Goal: Book appointment/travel/reservation

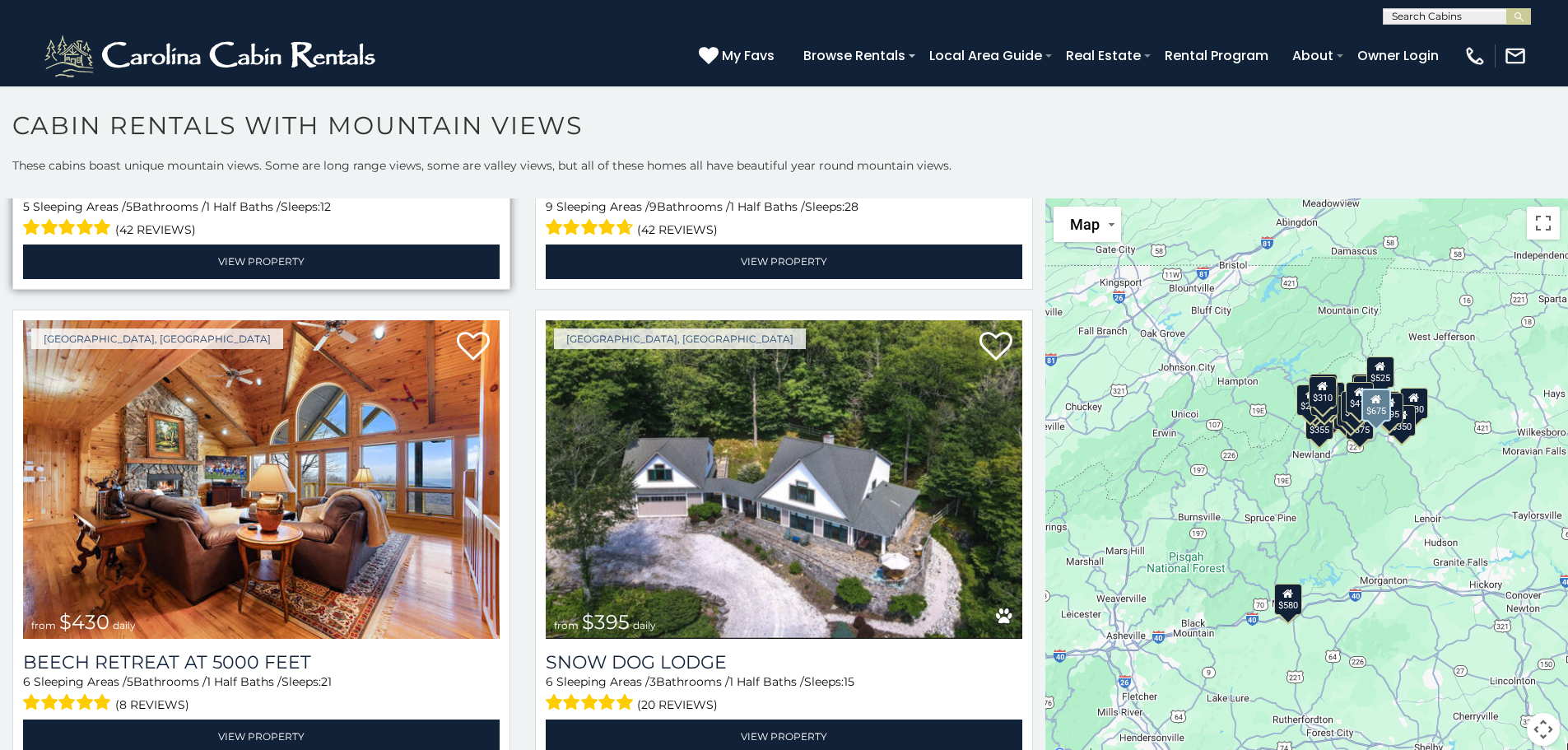
scroll to position [5186, 0]
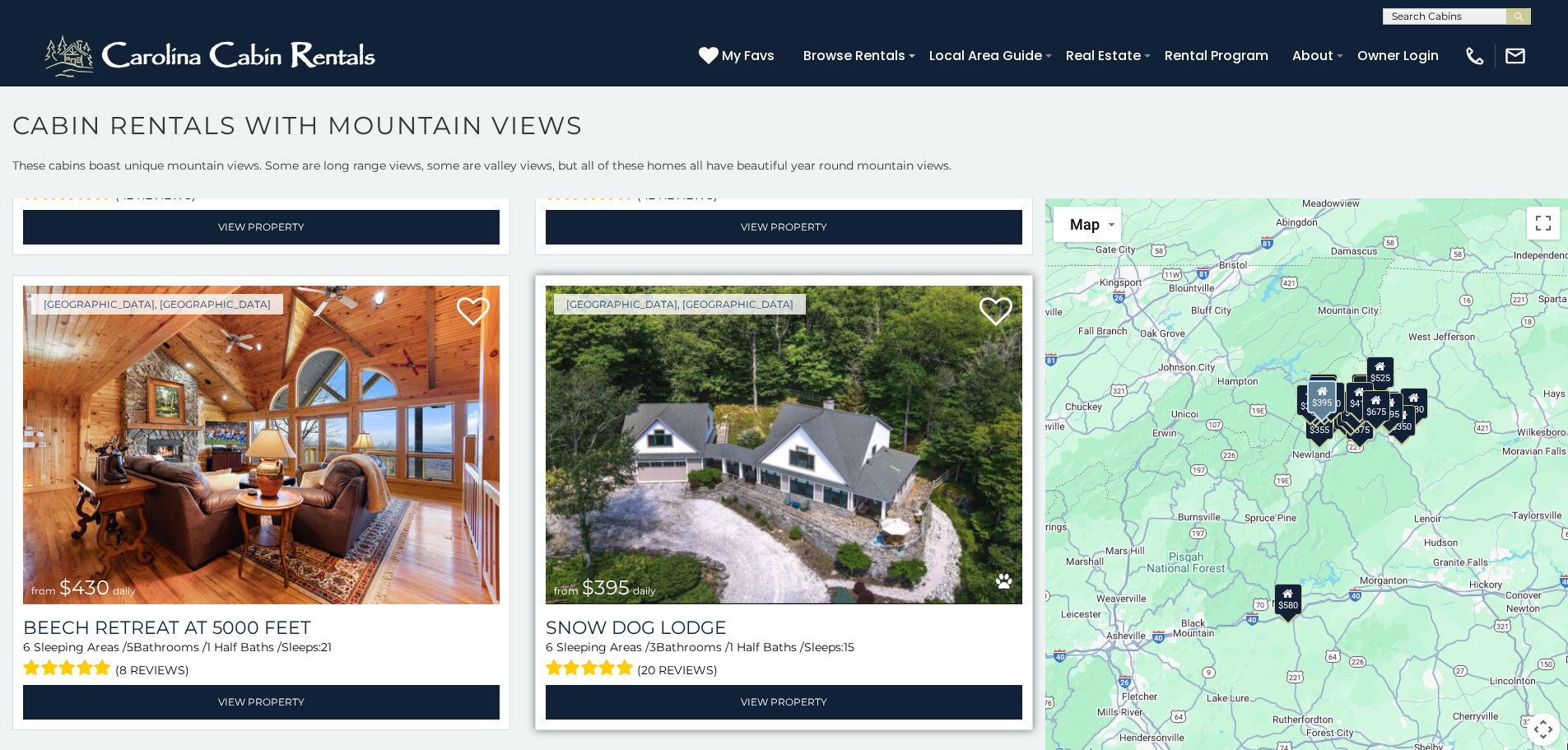
click at [749, 454] on img at bounding box center [784, 445] width 477 height 320
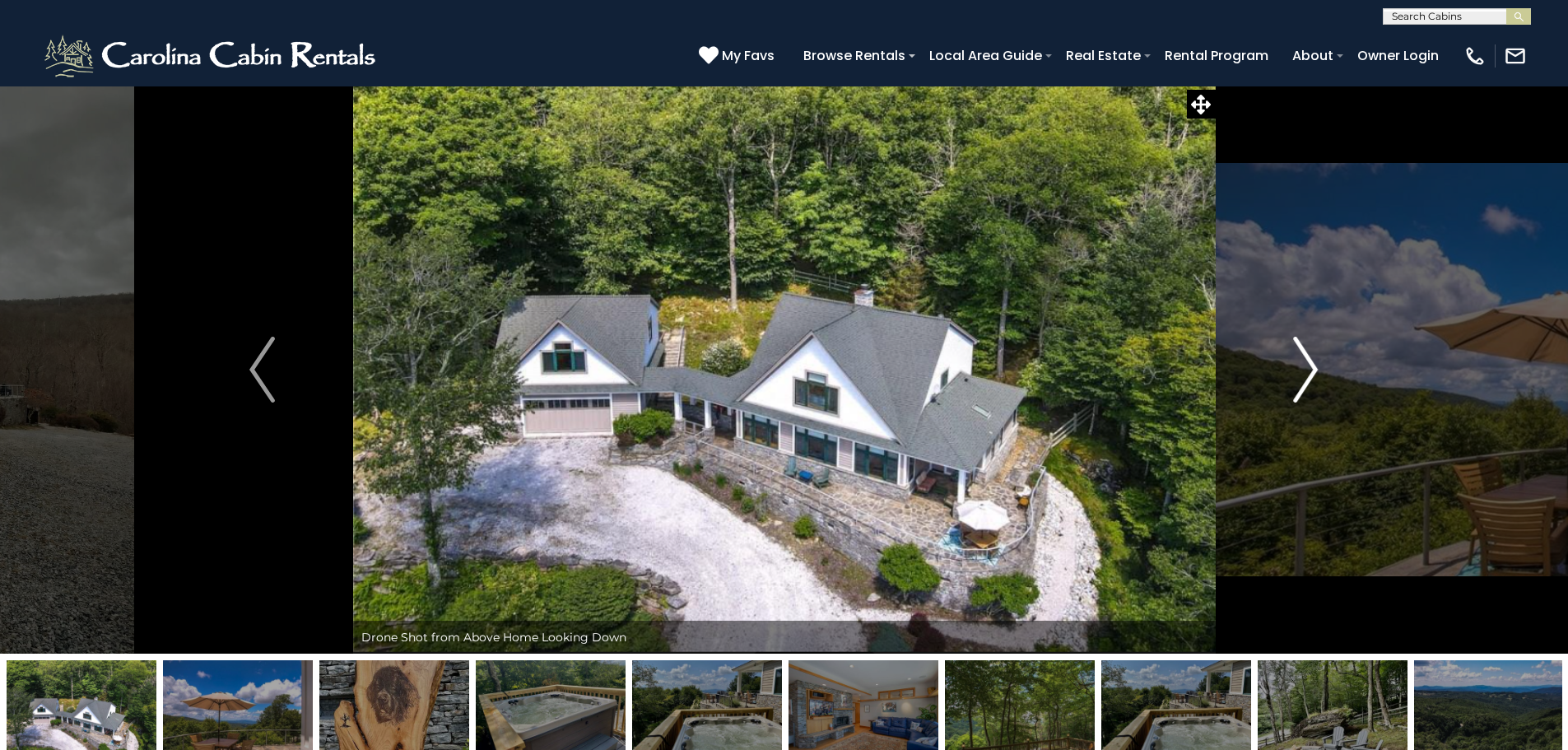
click at [1314, 366] on img "Next" at bounding box center [1305, 369] width 25 height 66
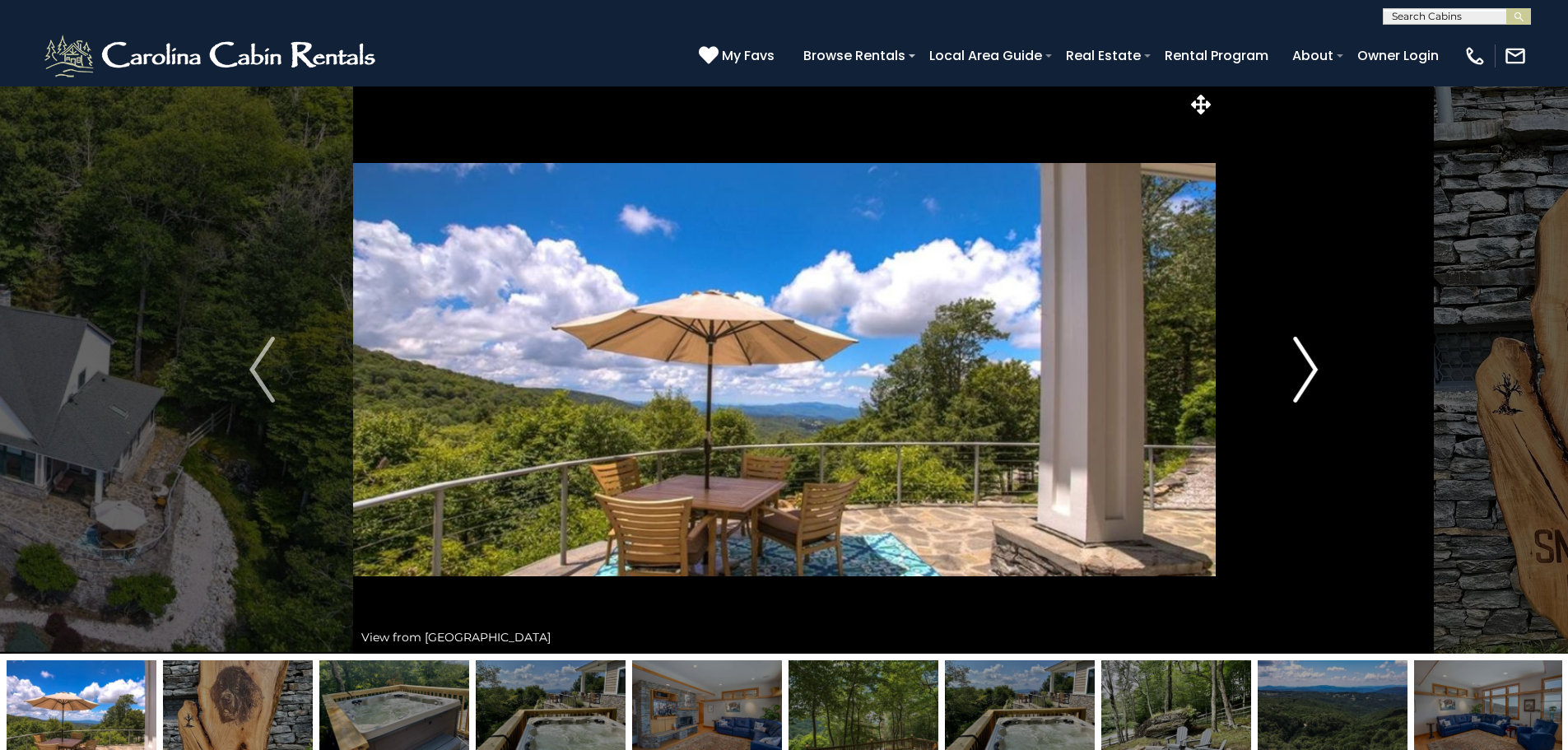
click at [1314, 366] on img "Next" at bounding box center [1305, 369] width 25 height 66
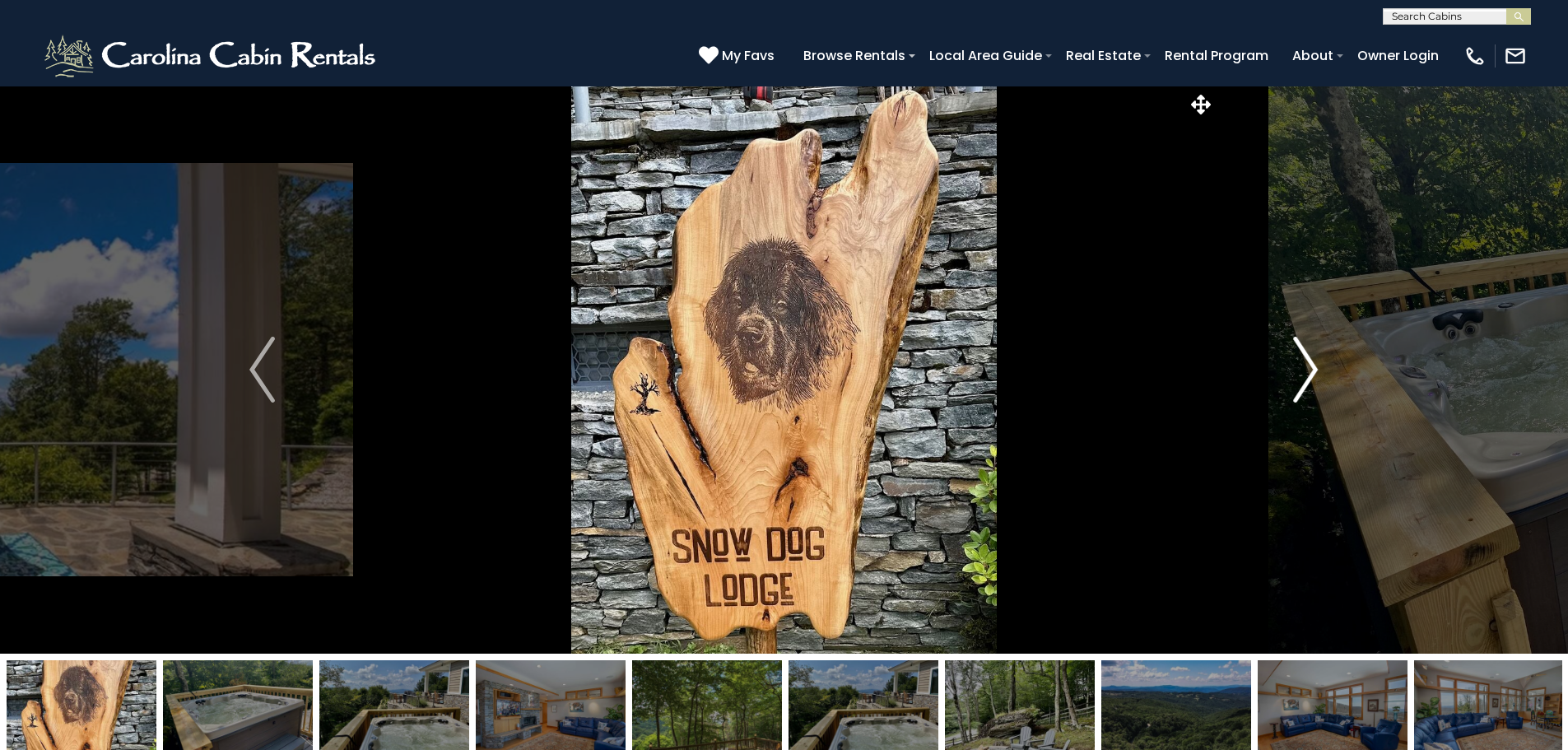
click at [1314, 366] on img "Next" at bounding box center [1305, 369] width 25 height 66
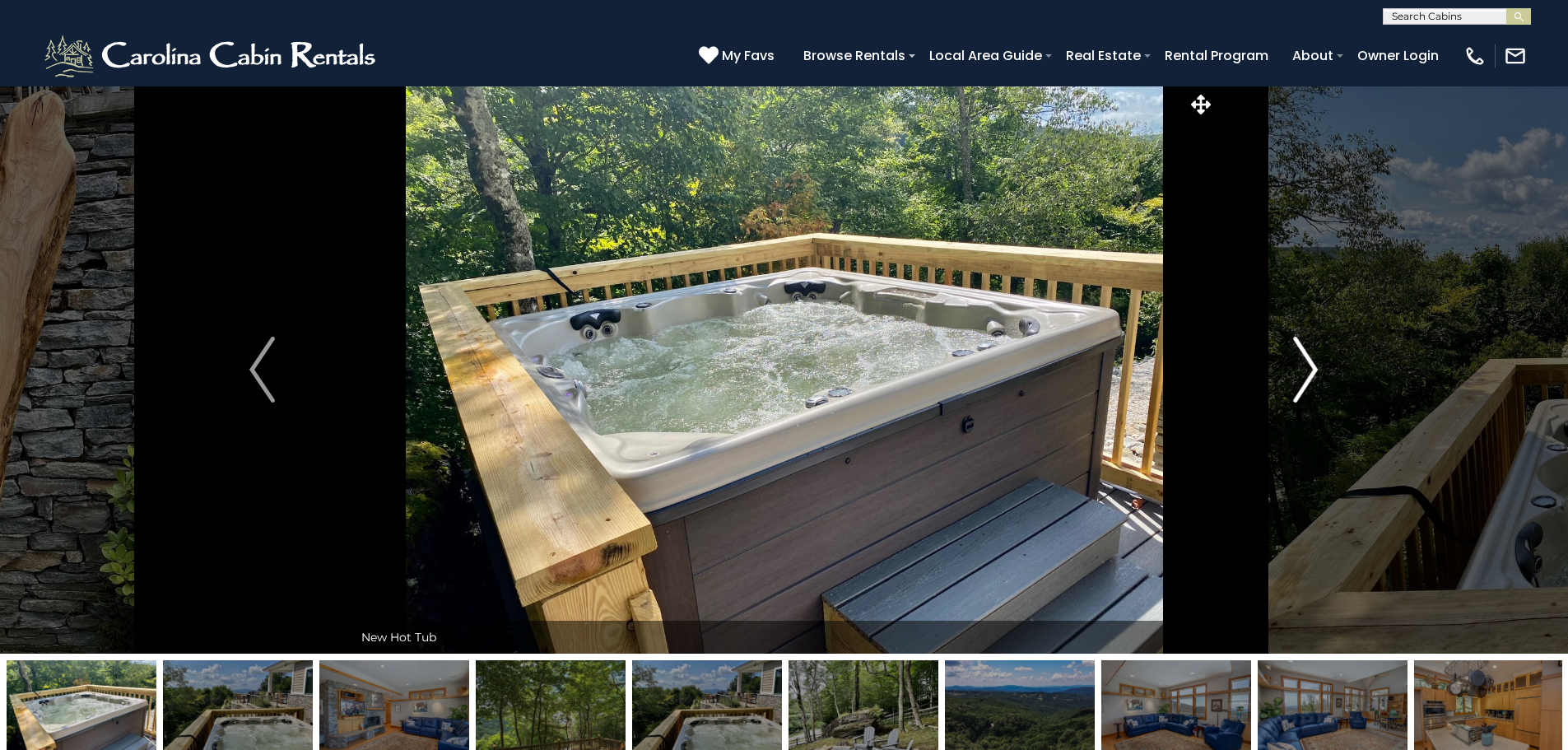
click at [1314, 366] on img "Next" at bounding box center [1305, 369] width 25 height 66
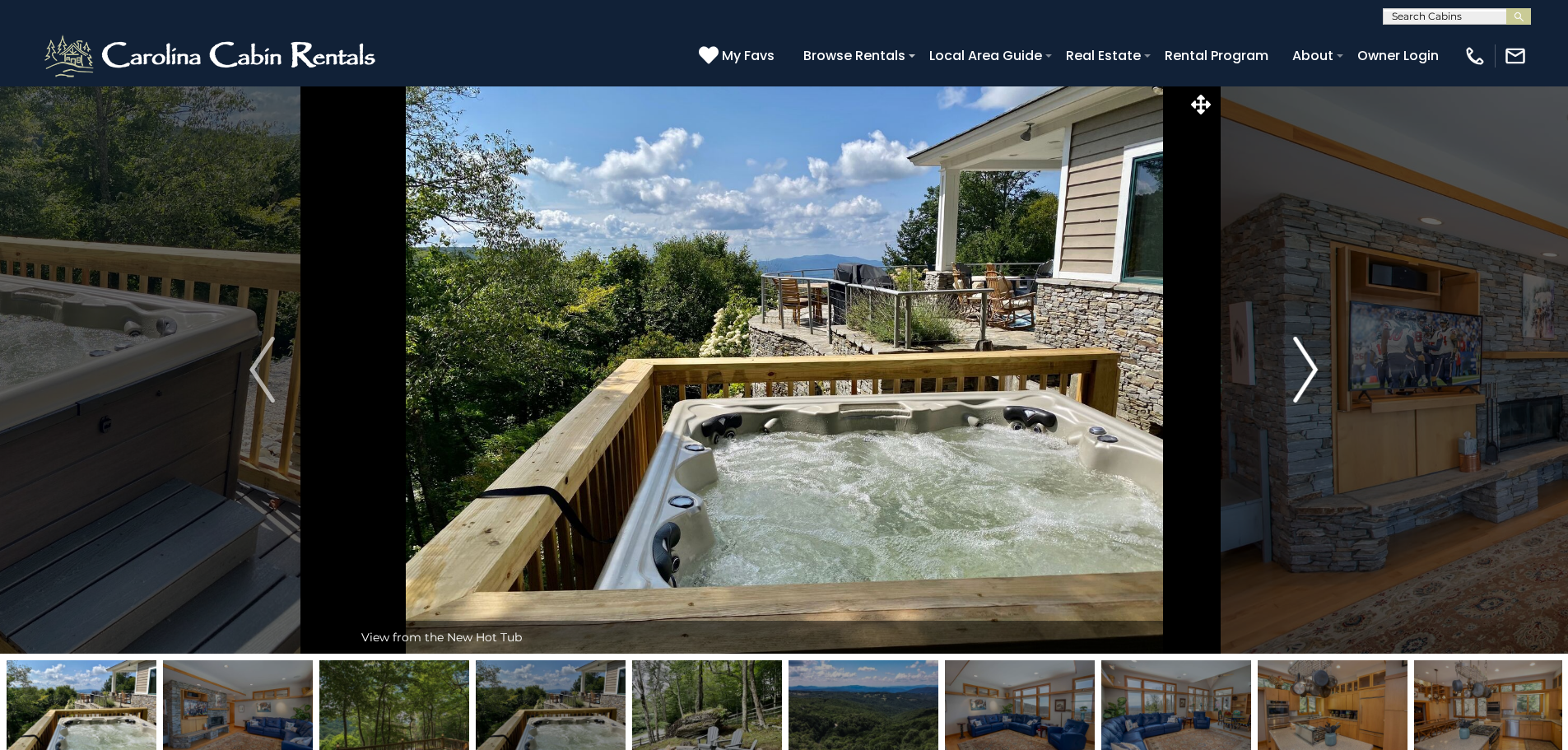
click at [1314, 366] on img "Next" at bounding box center [1305, 369] width 25 height 66
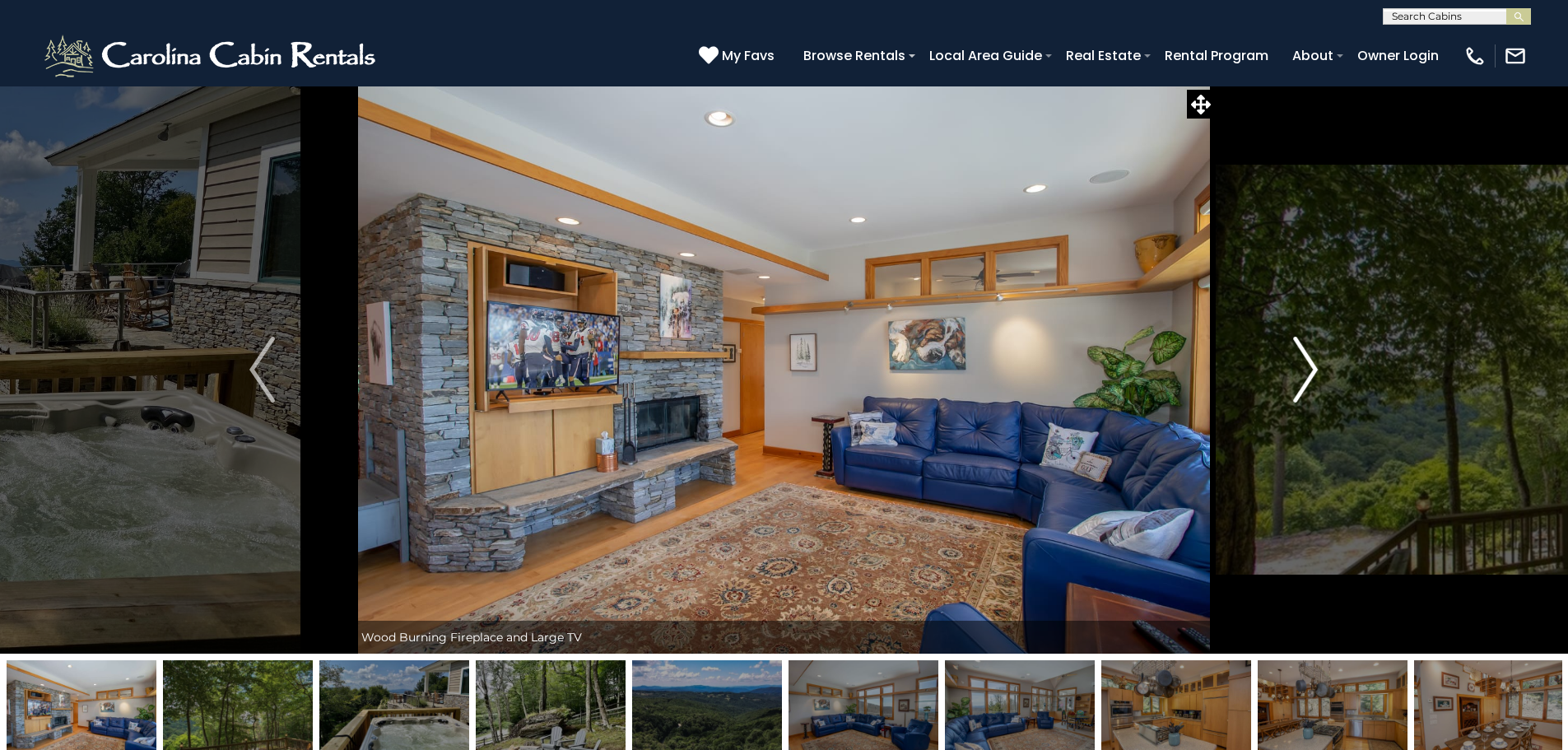
click at [1314, 366] on img "Next" at bounding box center [1305, 369] width 25 height 66
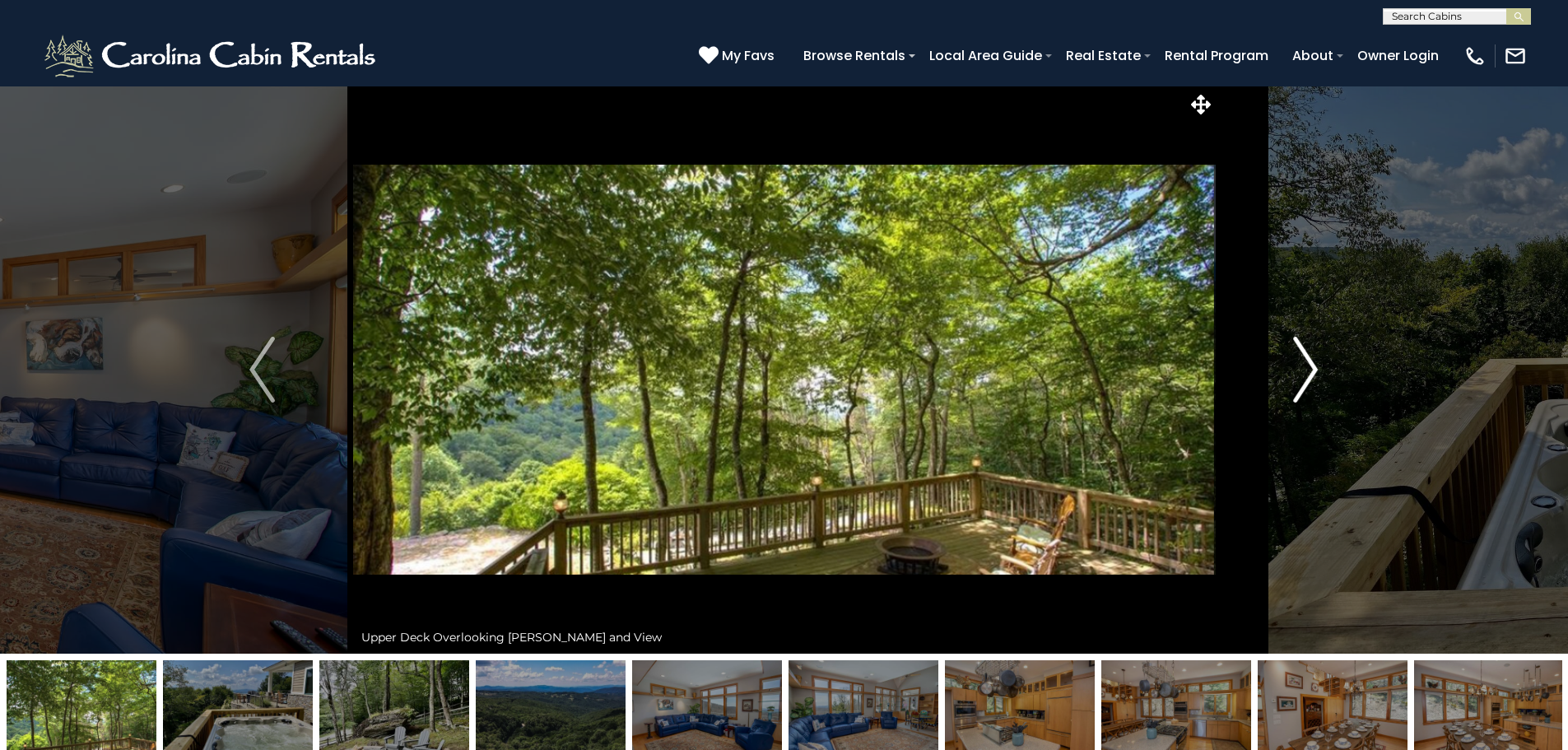
click at [1314, 366] on img "Next" at bounding box center [1305, 369] width 25 height 66
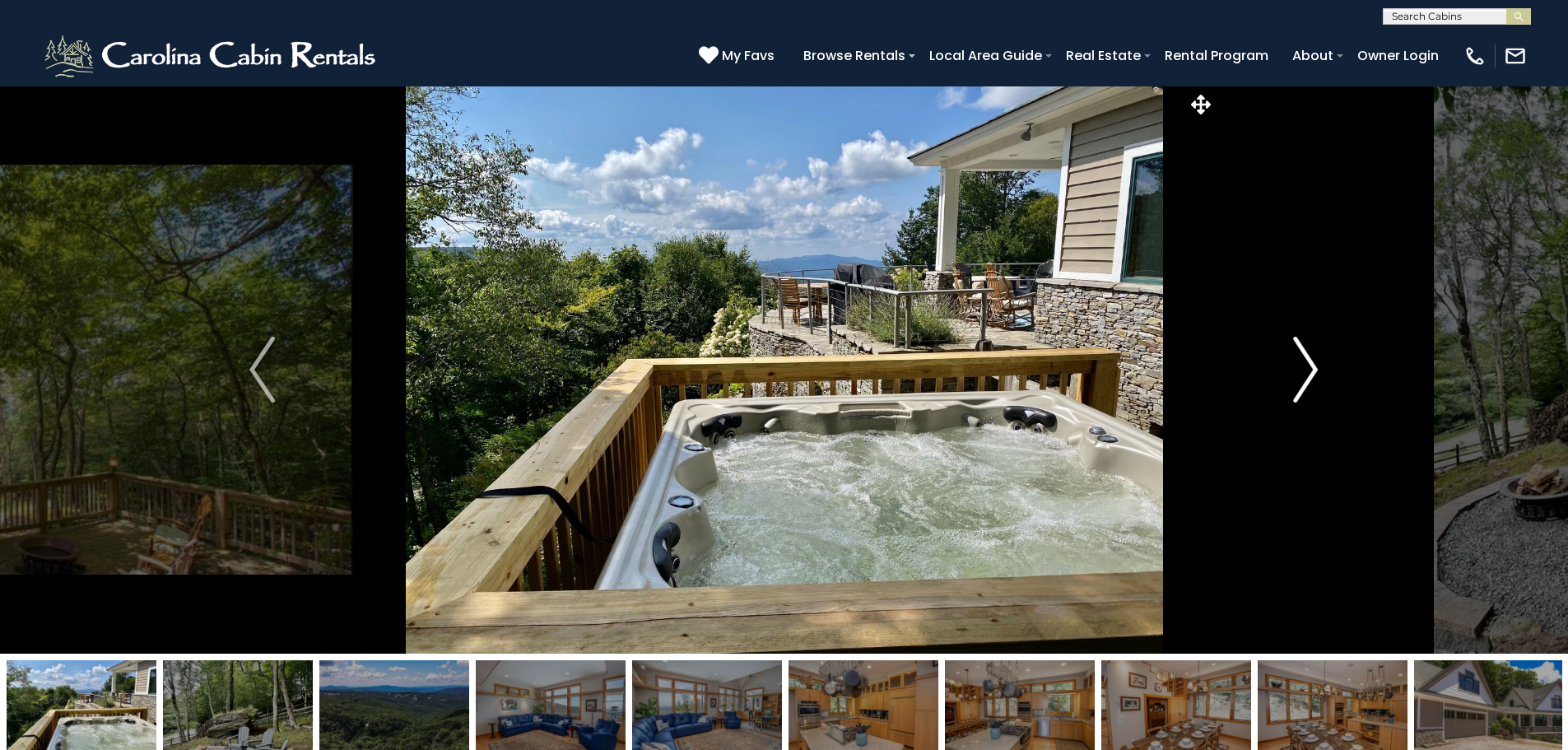
click at [1314, 366] on img "Next" at bounding box center [1305, 369] width 25 height 66
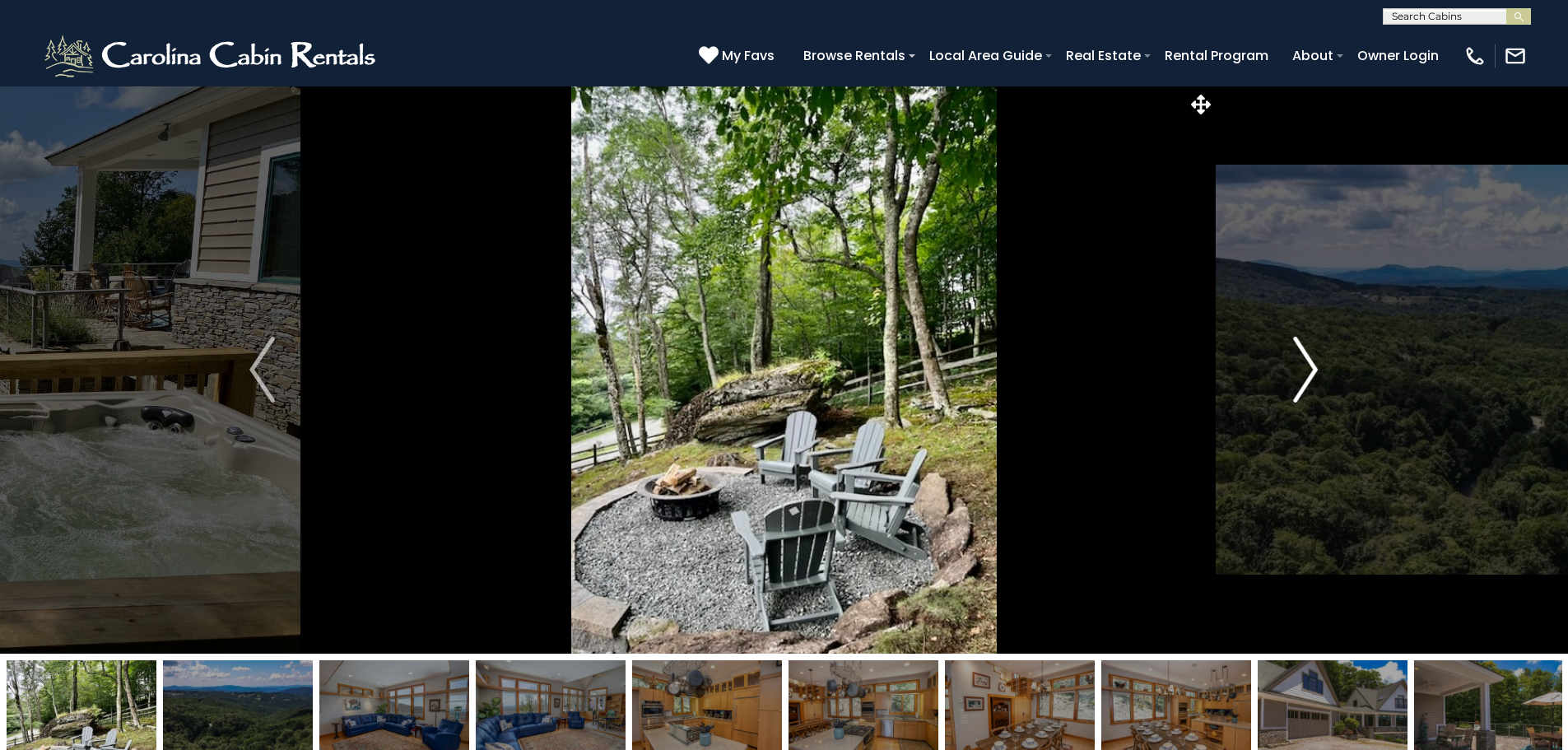
click at [1314, 366] on img "Next" at bounding box center [1305, 369] width 25 height 66
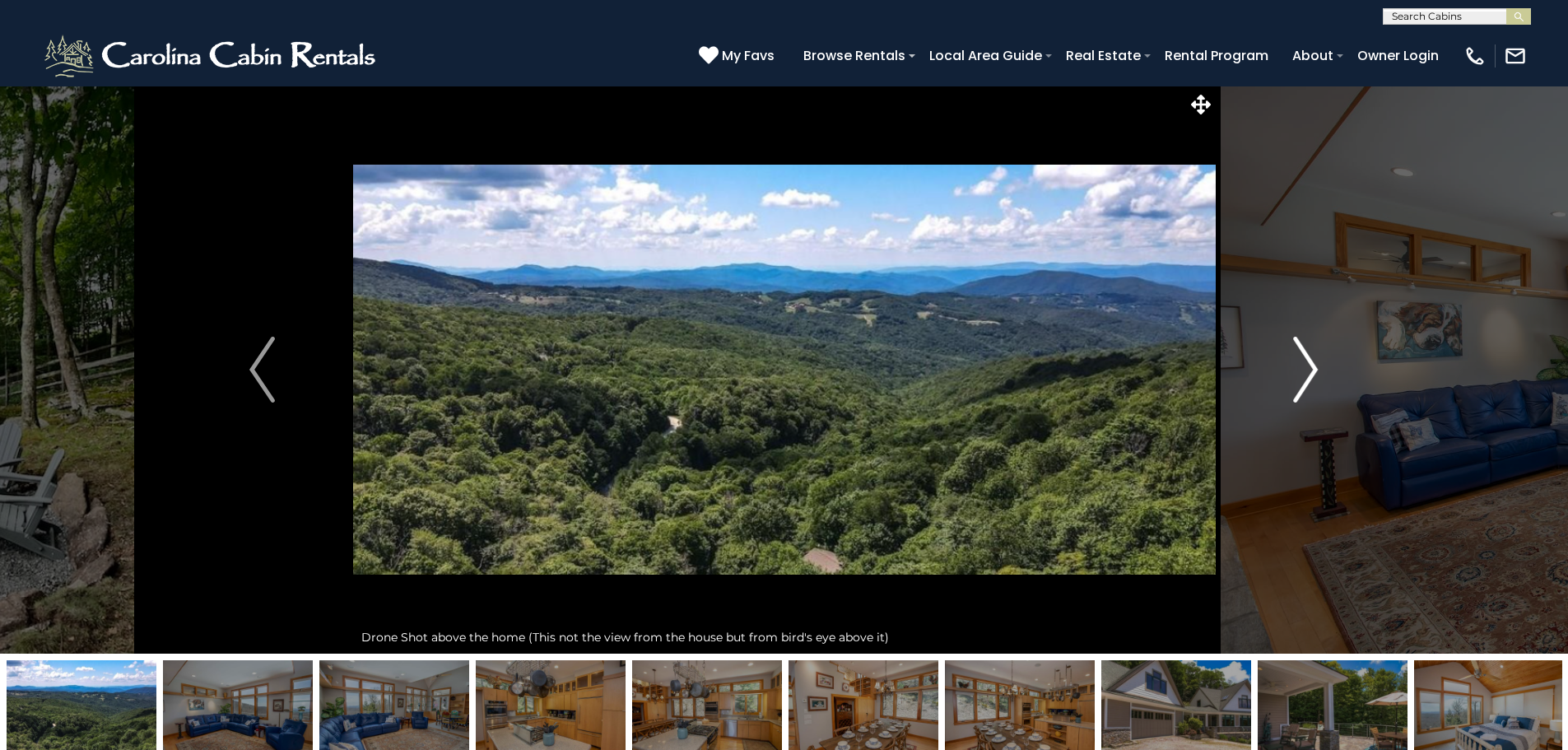
click at [1314, 366] on img "Next" at bounding box center [1305, 369] width 25 height 66
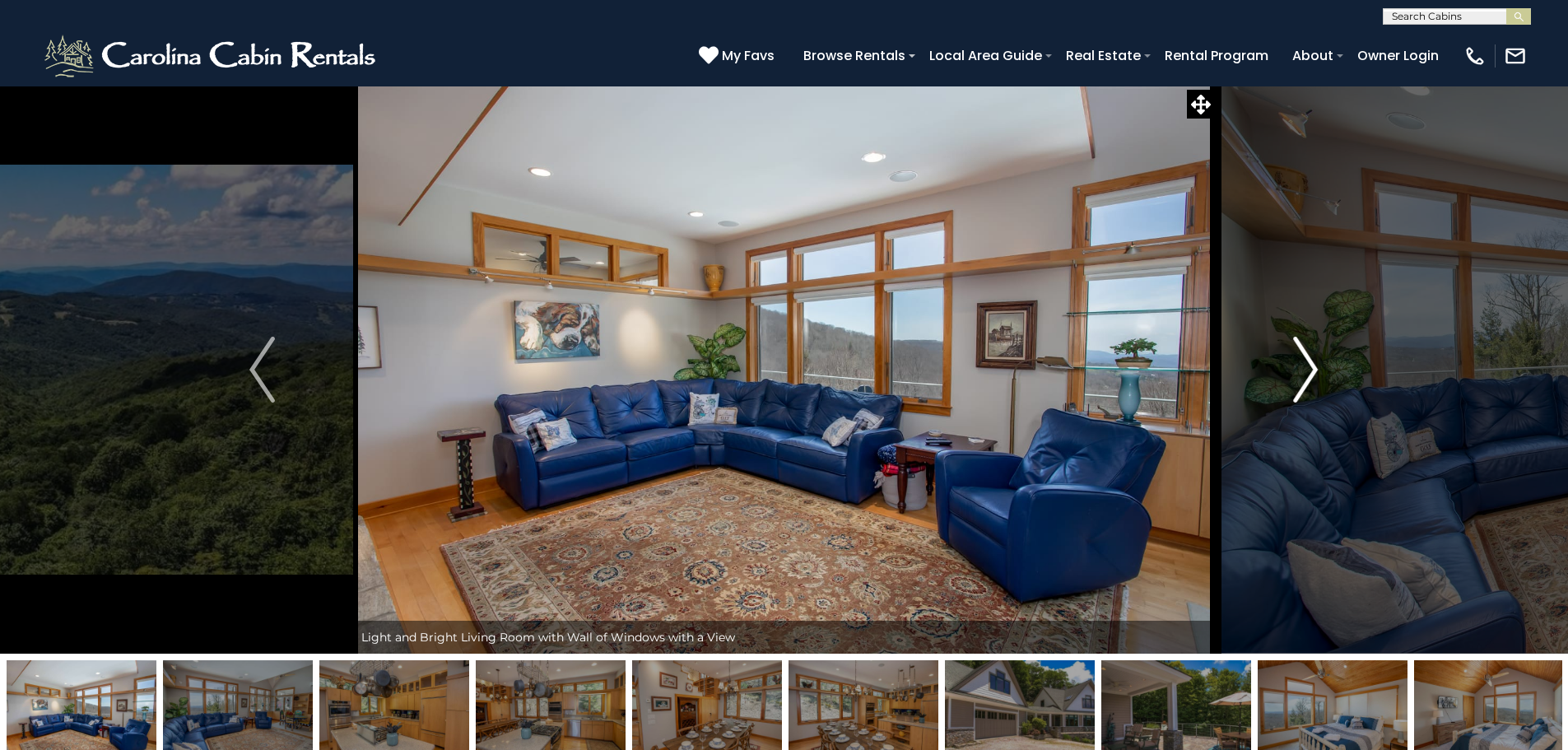
click at [1314, 366] on img "Next" at bounding box center [1305, 369] width 25 height 66
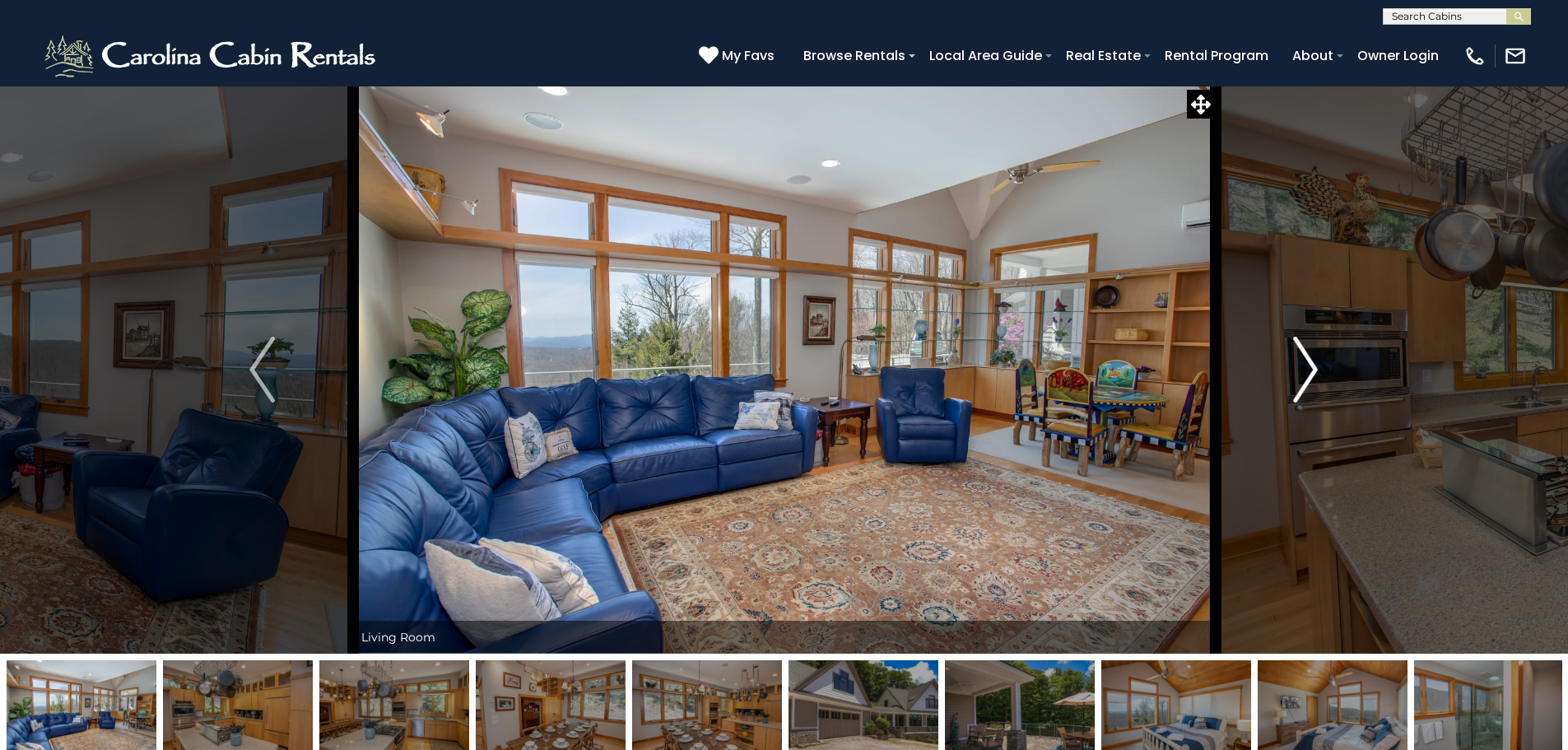
click at [1314, 366] on img "Next" at bounding box center [1305, 369] width 25 height 66
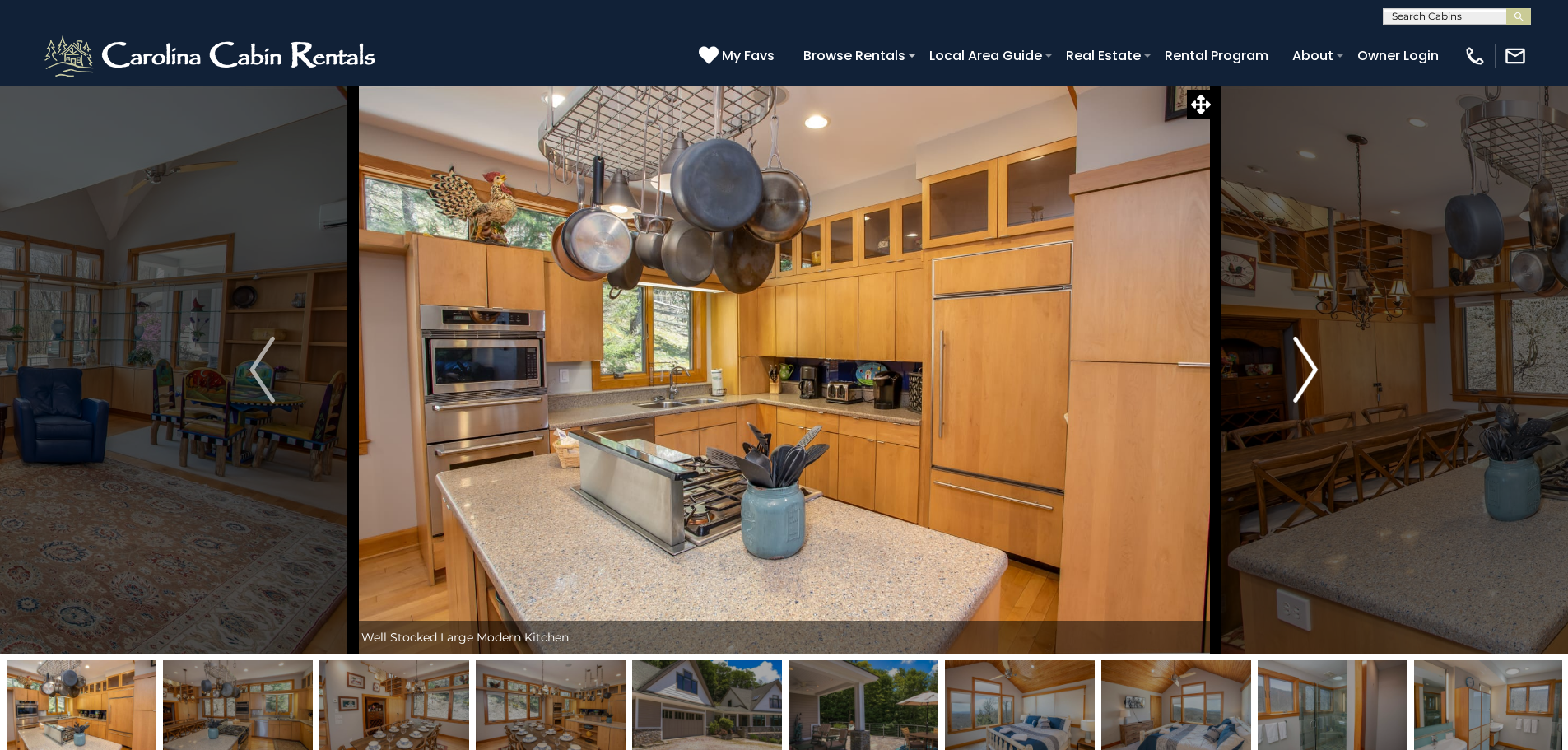
click at [1314, 366] on img "Next" at bounding box center [1305, 369] width 25 height 66
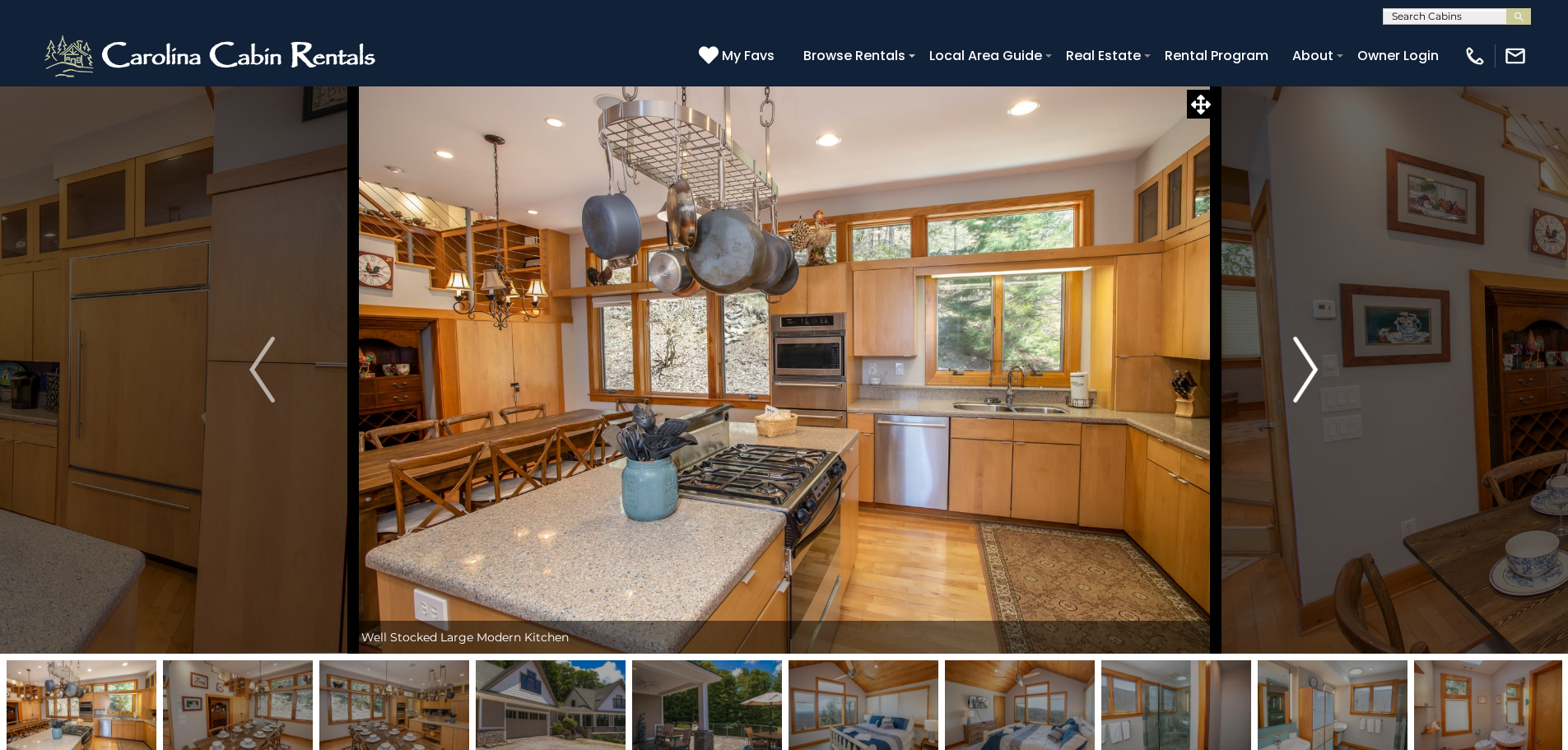
click at [1314, 366] on img "Next" at bounding box center [1305, 369] width 25 height 66
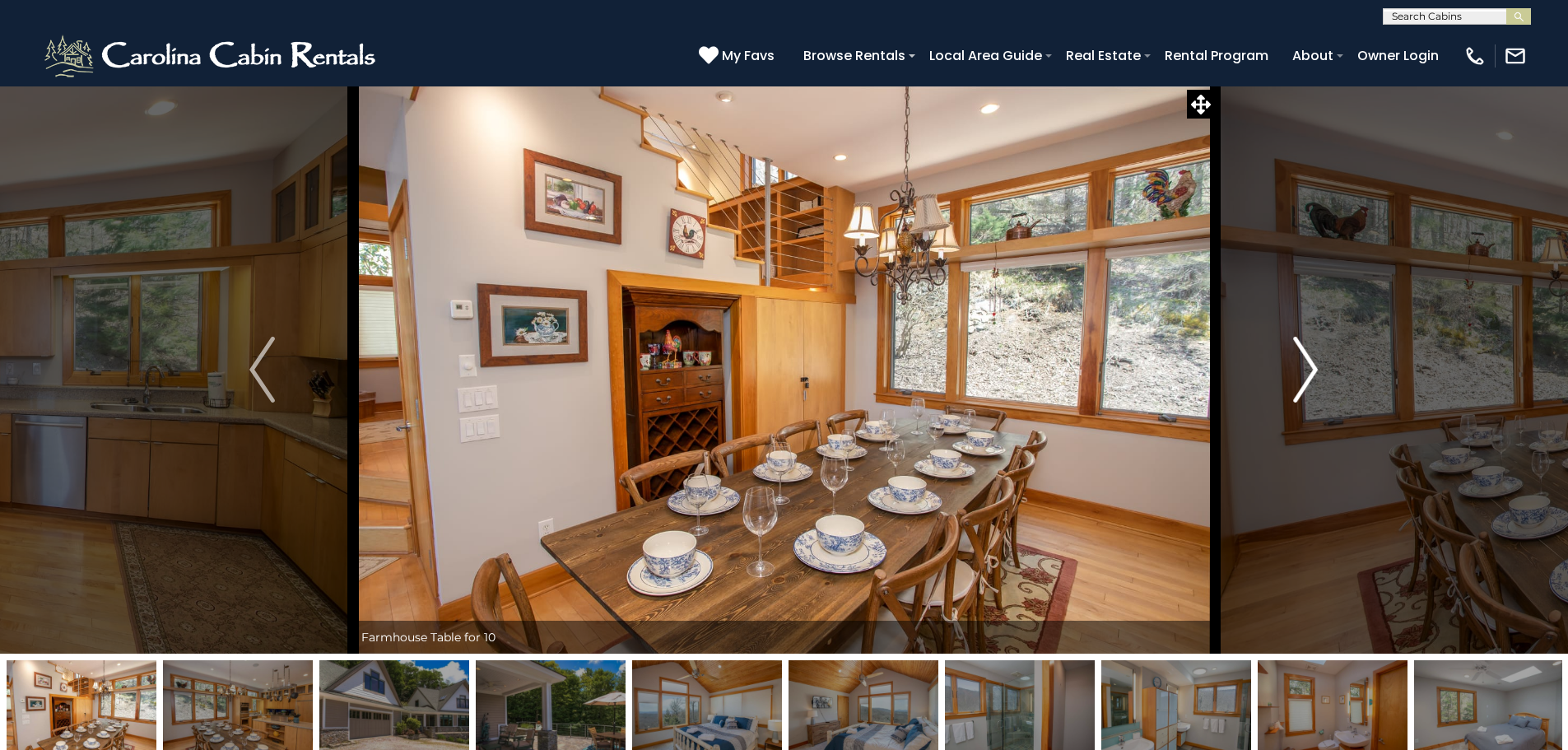
click at [1314, 366] on img "Next" at bounding box center [1305, 369] width 25 height 66
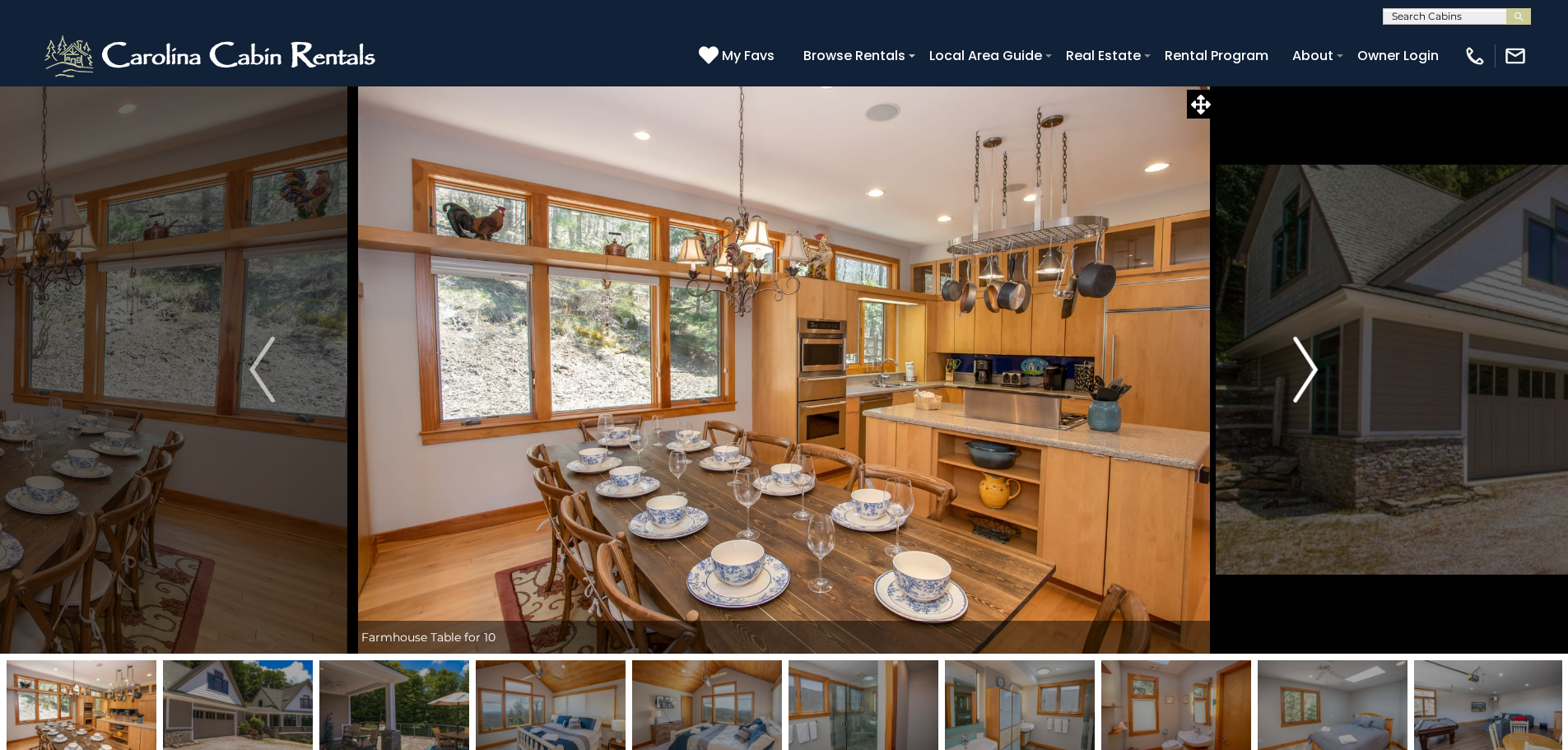
click at [1314, 366] on img "Next" at bounding box center [1305, 369] width 25 height 66
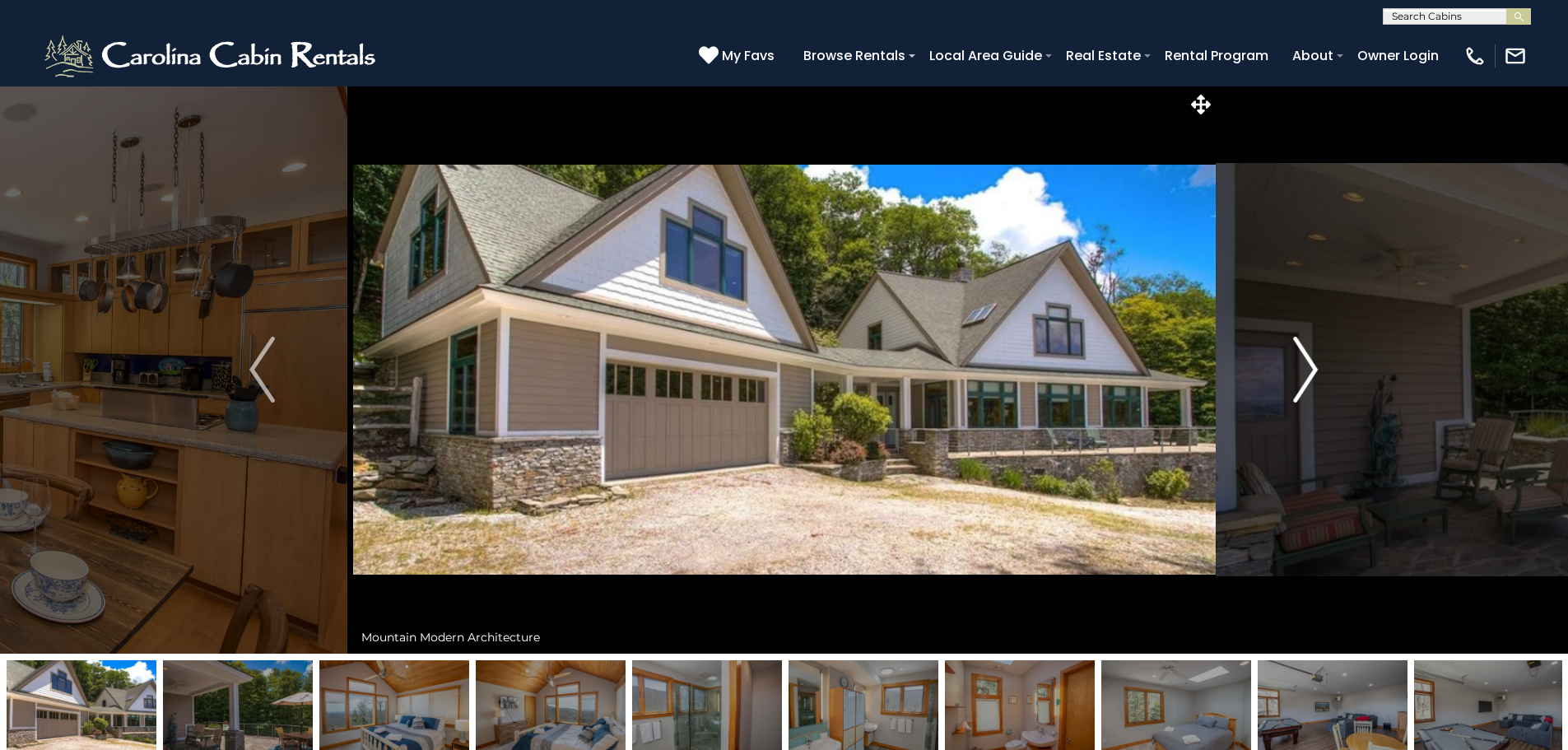
click at [1314, 366] on img "Next" at bounding box center [1305, 369] width 25 height 66
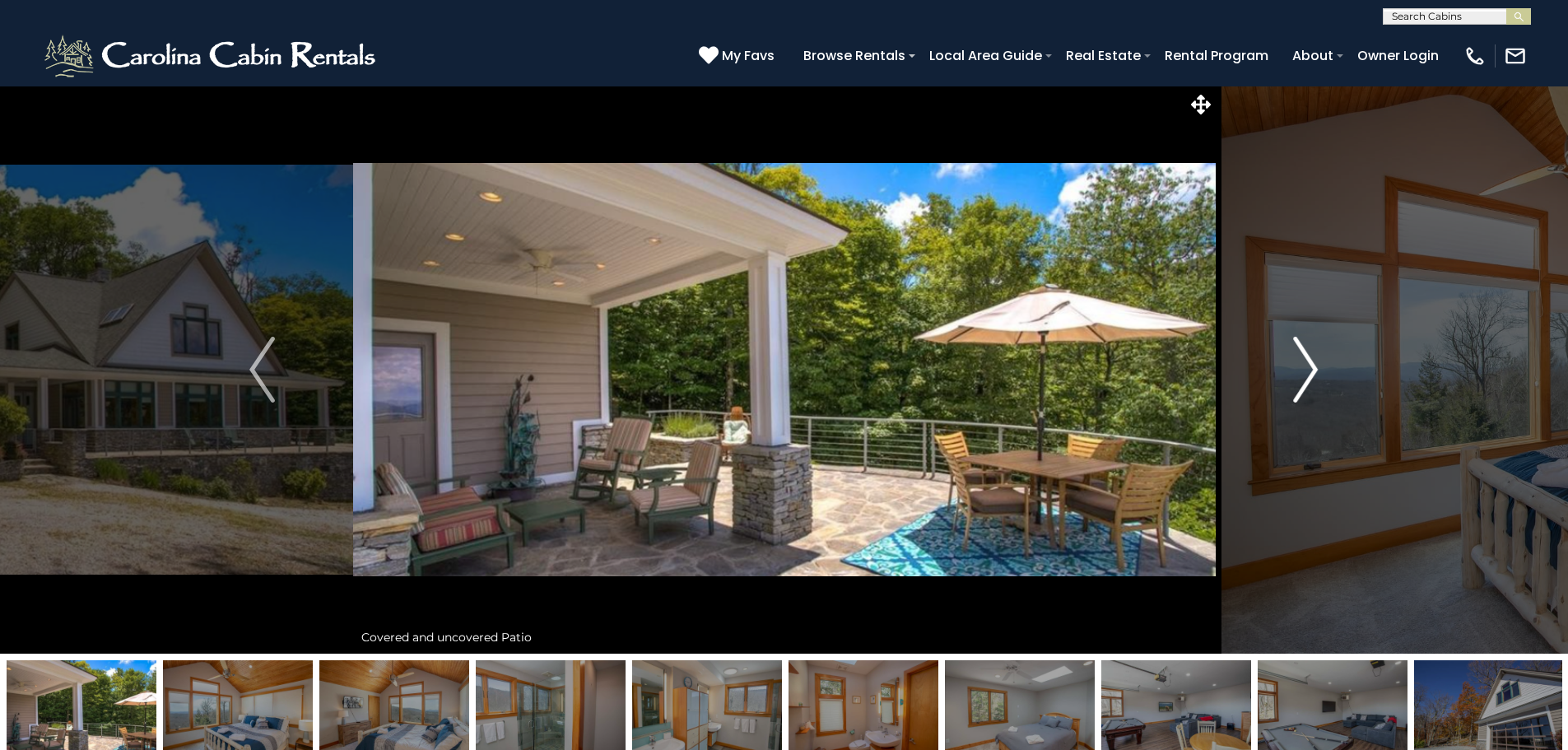
click at [1314, 366] on img "Next" at bounding box center [1305, 369] width 25 height 66
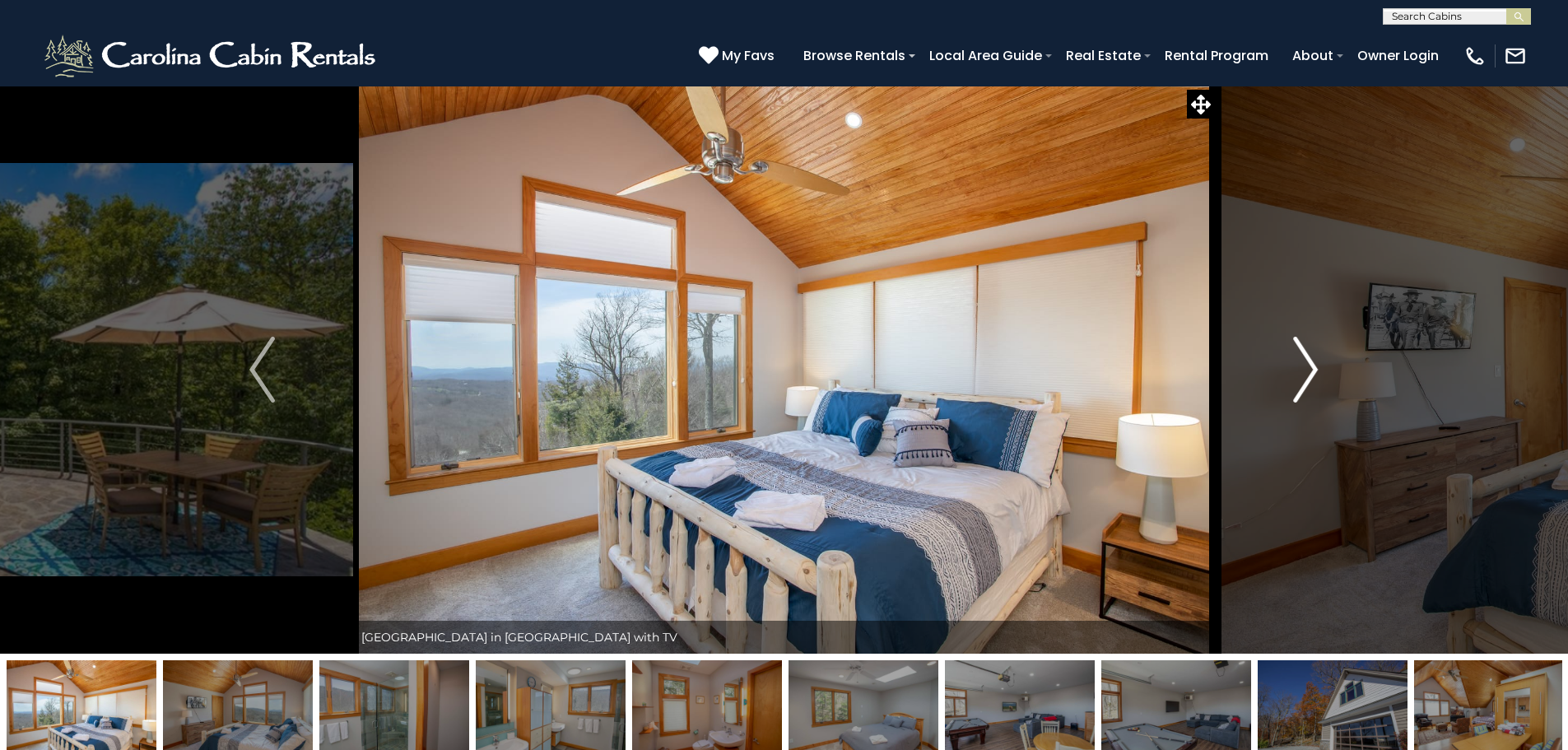
click at [1314, 366] on img "Next" at bounding box center [1305, 369] width 25 height 66
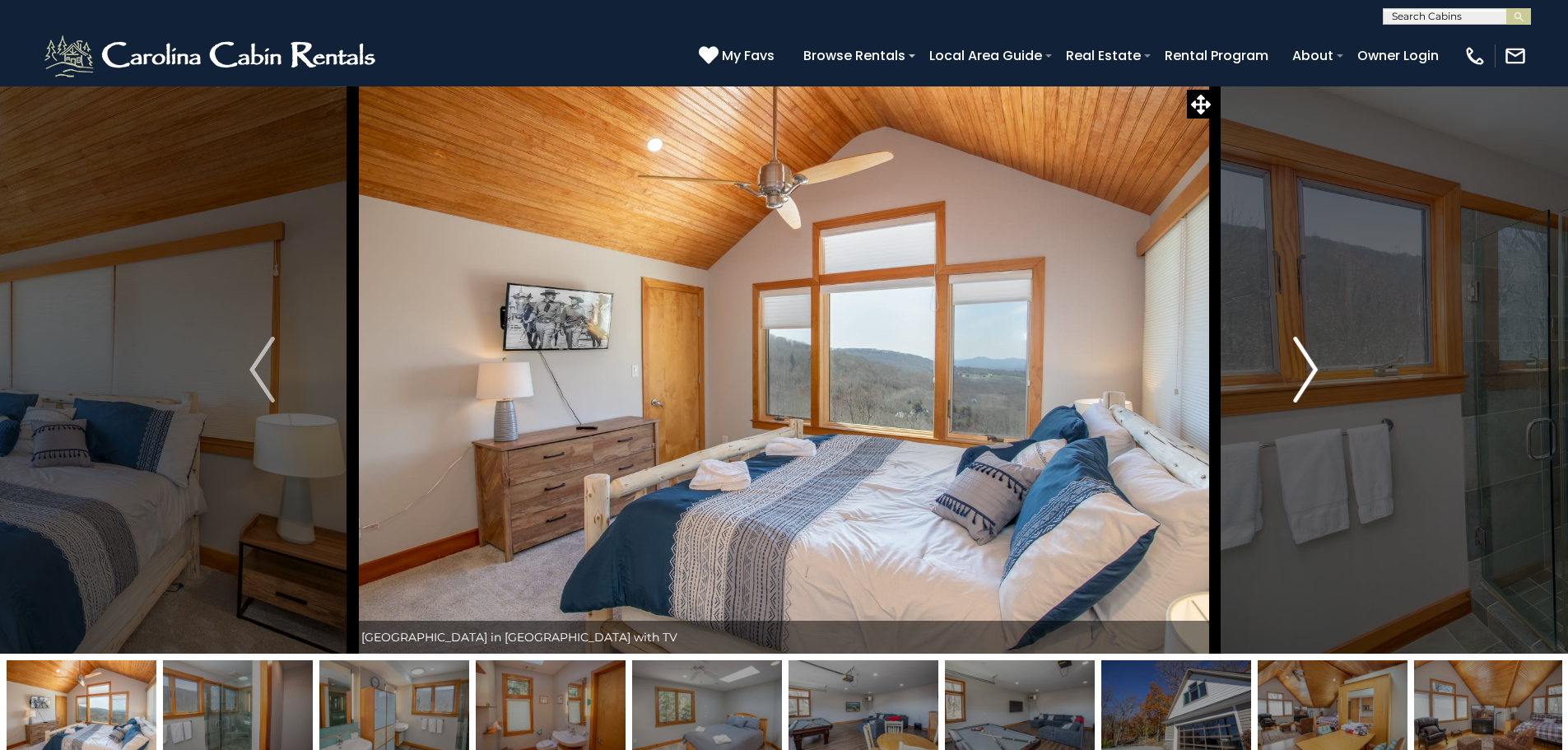
click at [1314, 366] on img "Next" at bounding box center [1305, 369] width 25 height 66
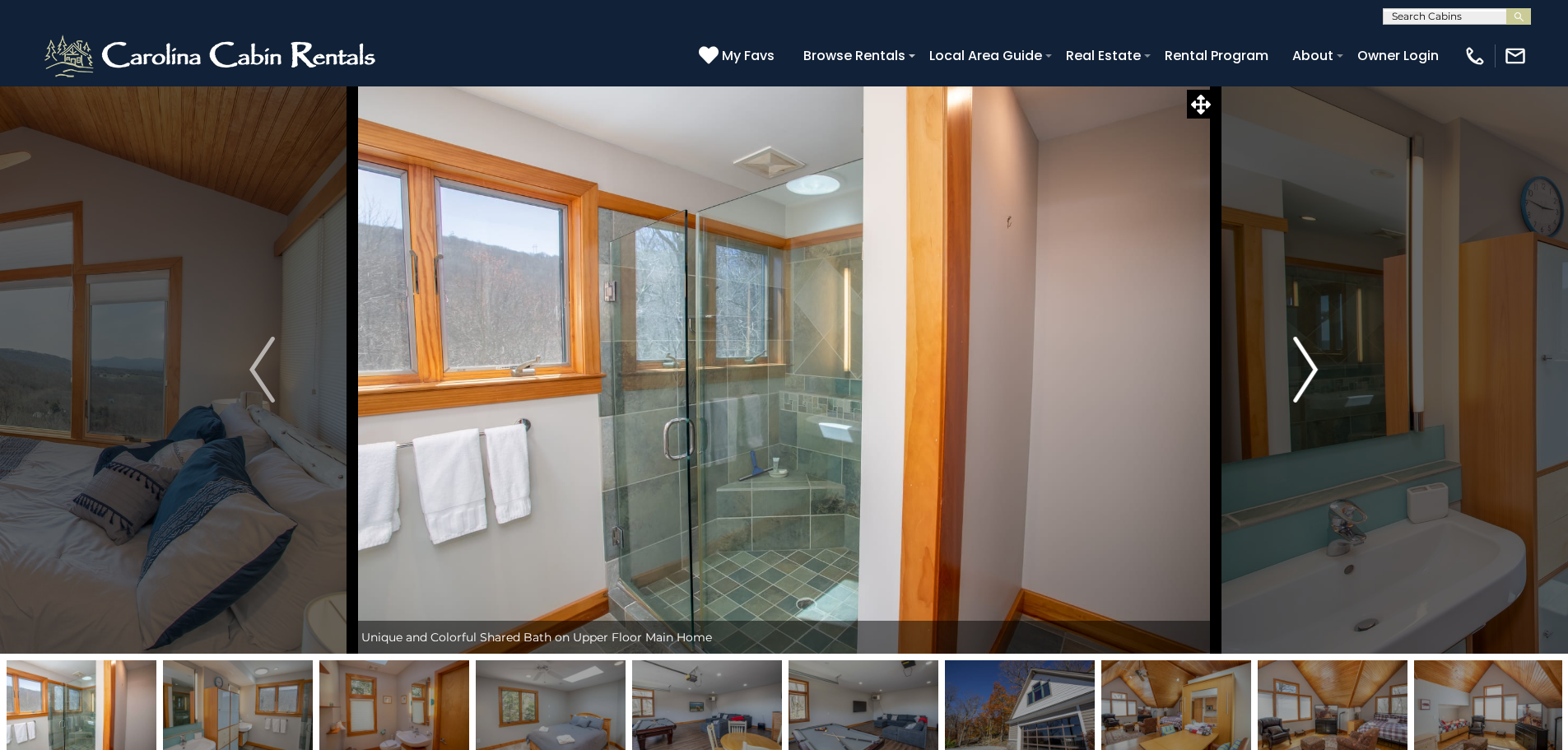
click at [1314, 366] on img "Next" at bounding box center [1305, 369] width 25 height 66
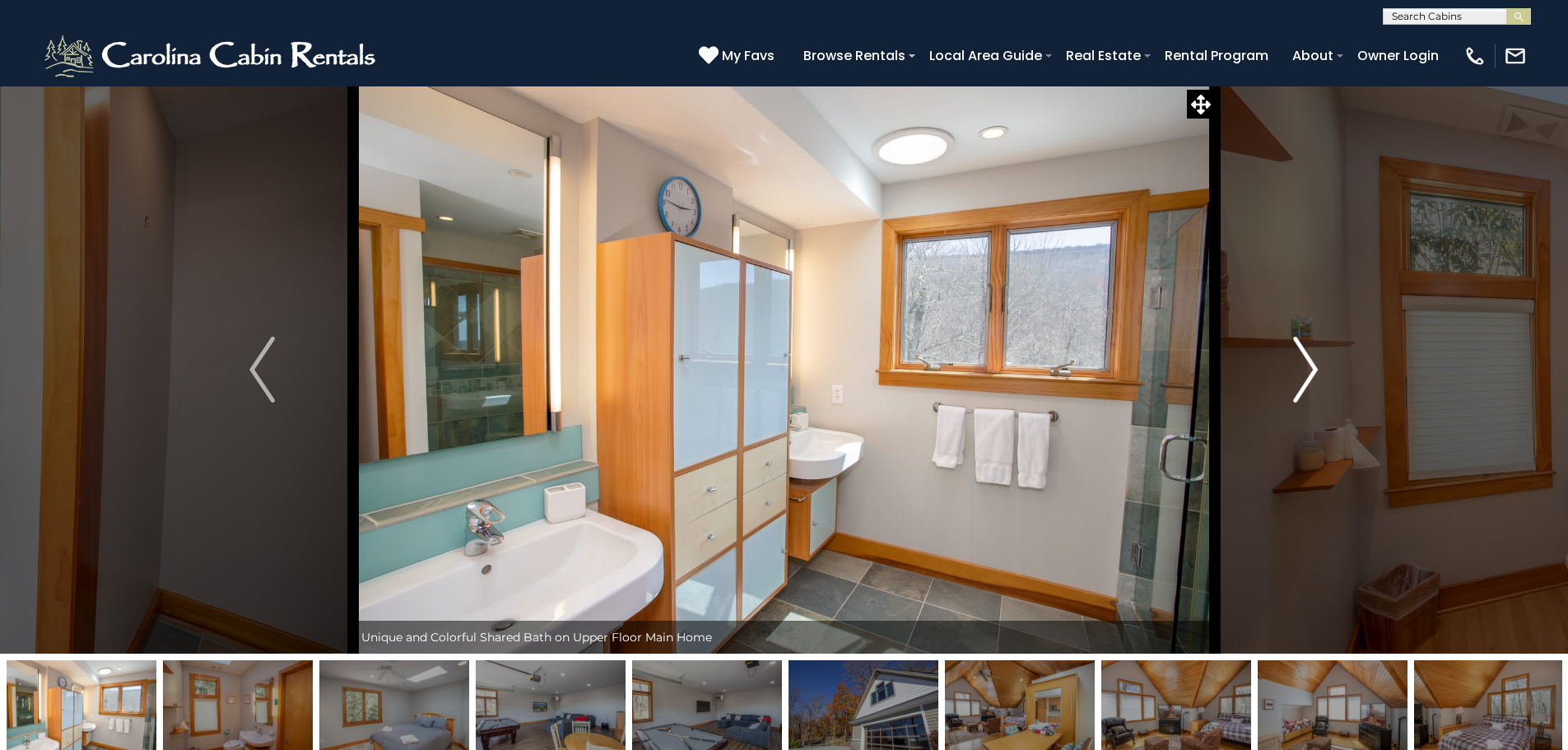
click at [1314, 366] on img "Next" at bounding box center [1305, 369] width 25 height 66
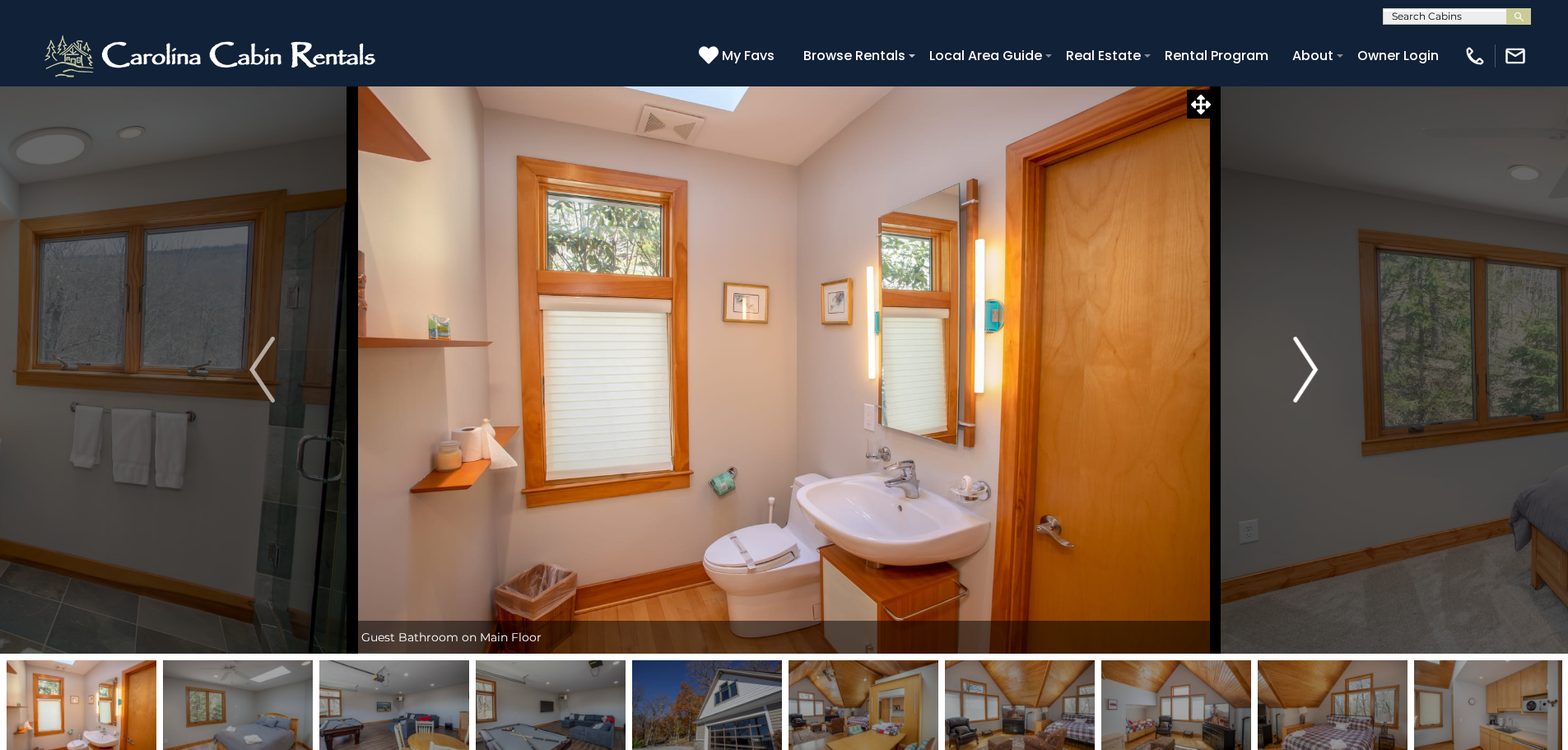
click at [1314, 366] on img "Next" at bounding box center [1305, 369] width 25 height 66
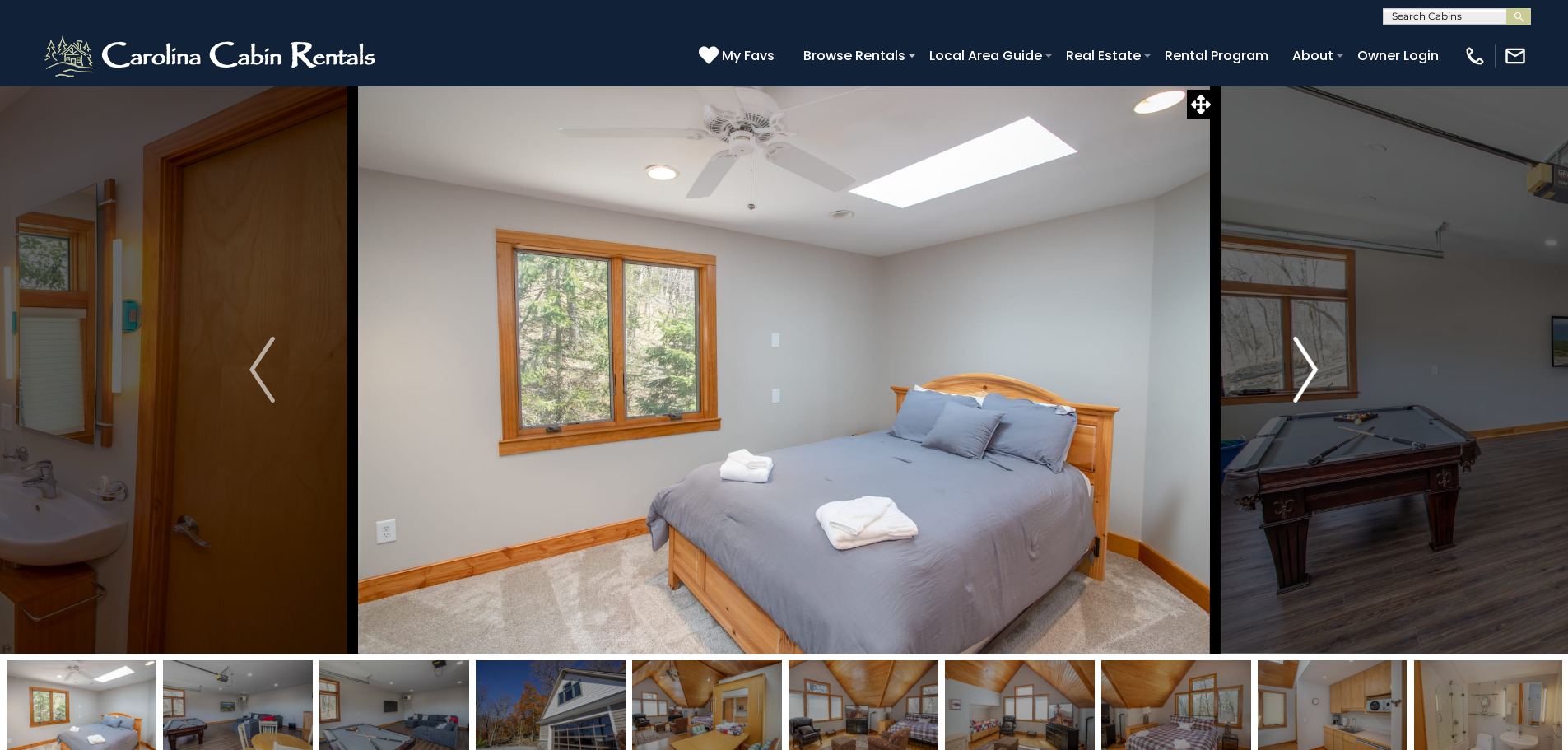
click at [1314, 366] on img "Next" at bounding box center [1305, 369] width 25 height 66
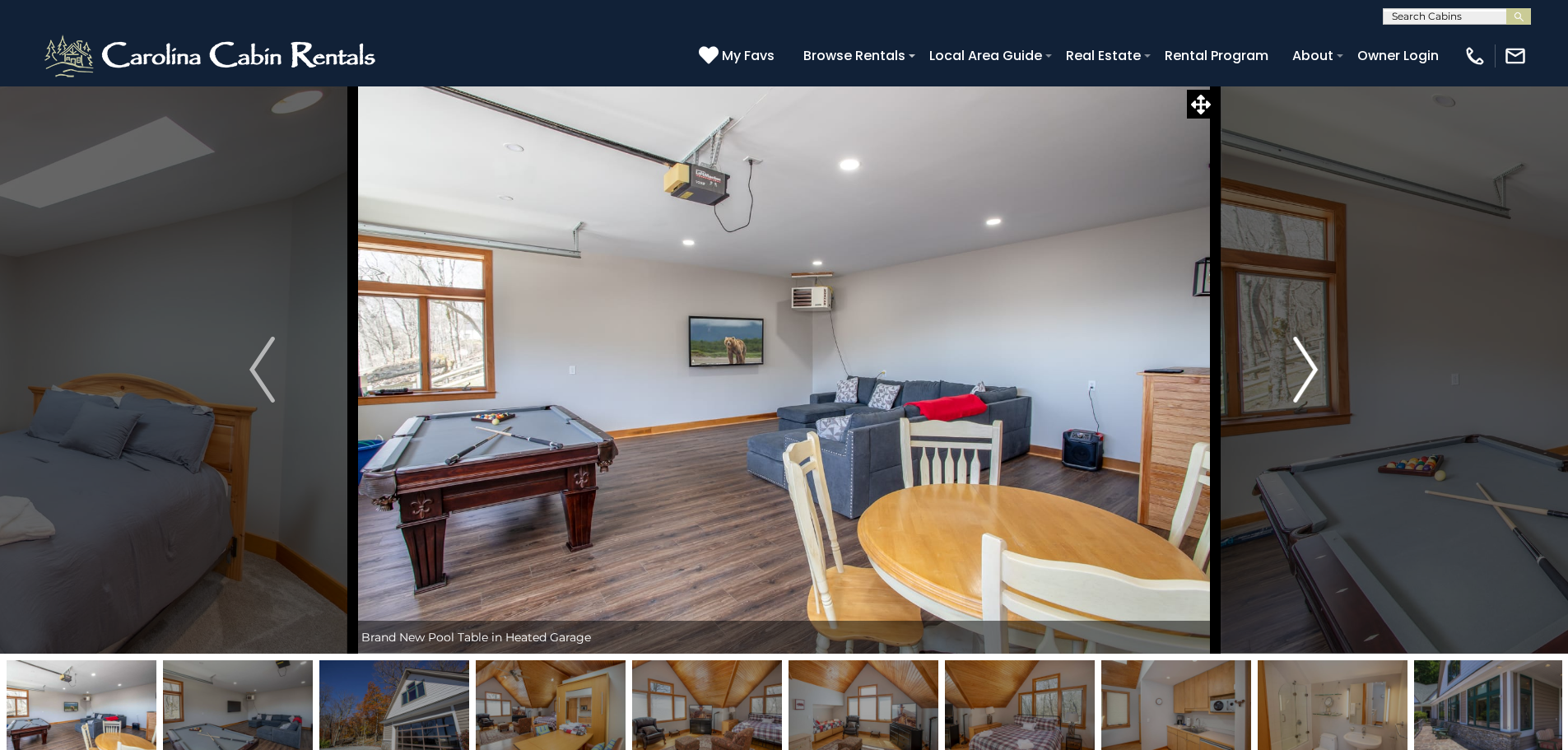
click at [1314, 366] on img "Next" at bounding box center [1305, 369] width 25 height 66
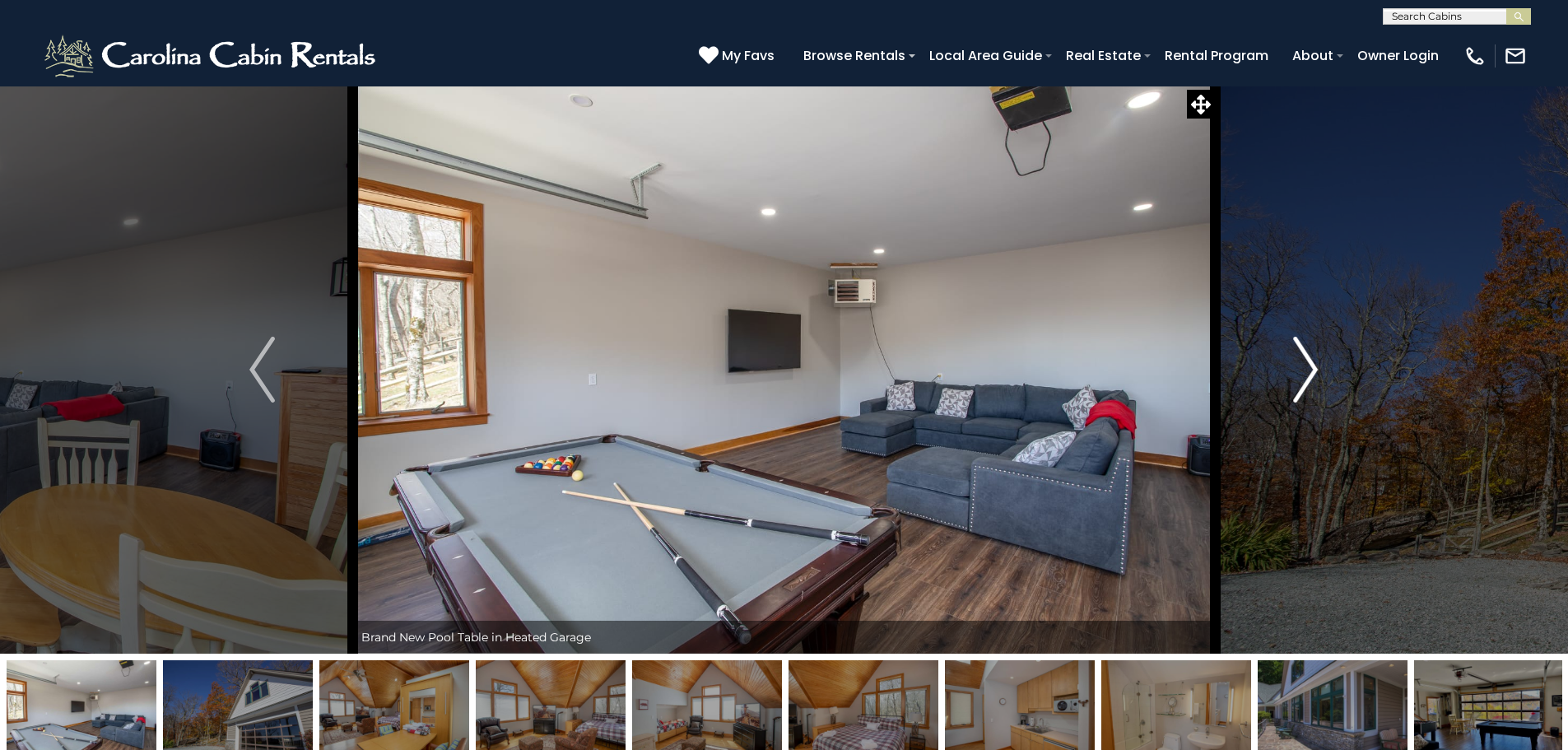
click at [1314, 366] on img "Next" at bounding box center [1305, 369] width 25 height 66
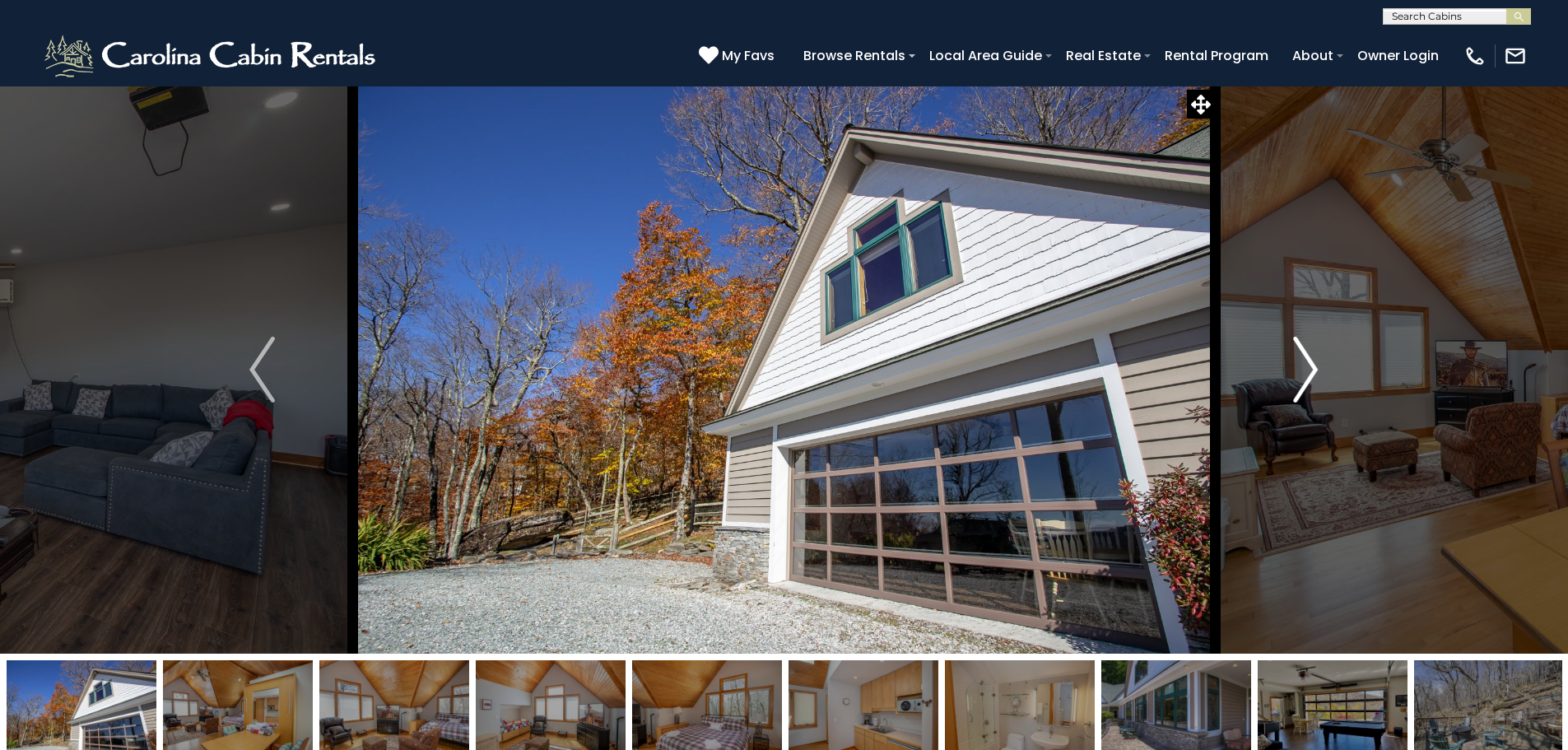
click at [1314, 366] on img "Next" at bounding box center [1305, 369] width 25 height 66
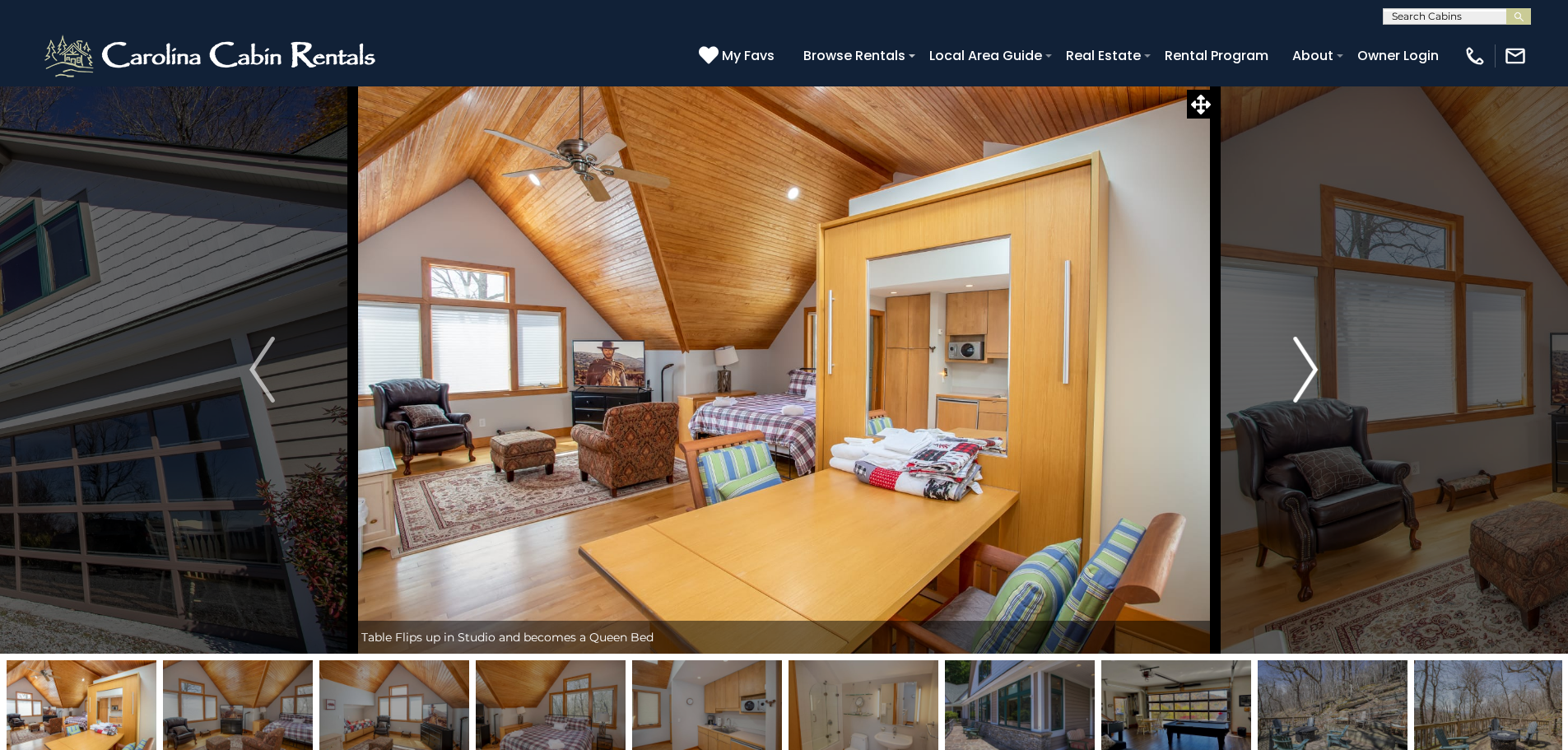
click at [1314, 366] on img "Next" at bounding box center [1305, 369] width 25 height 66
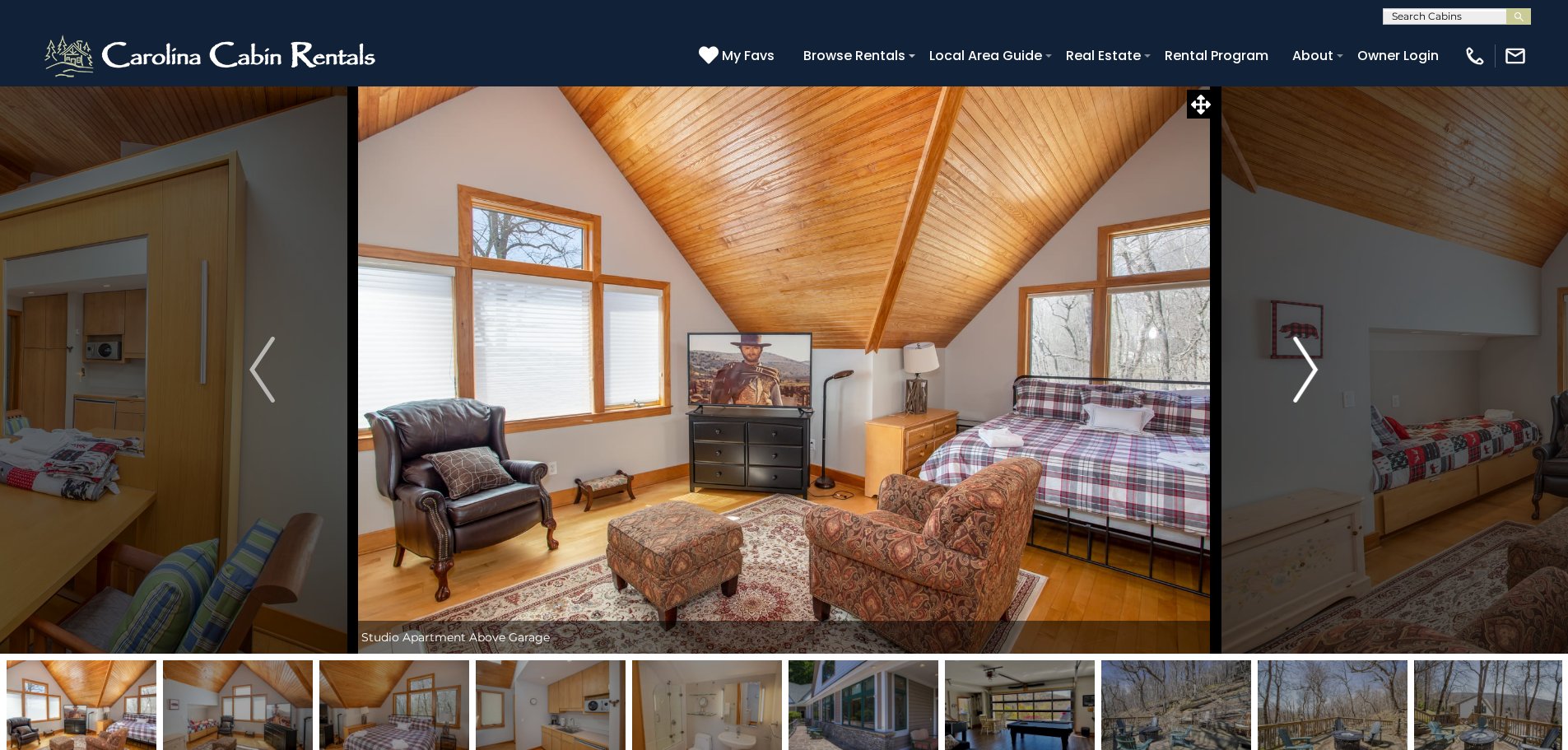
click at [1314, 366] on img "Next" at bounding box center [1305, 369] width 25 height 66
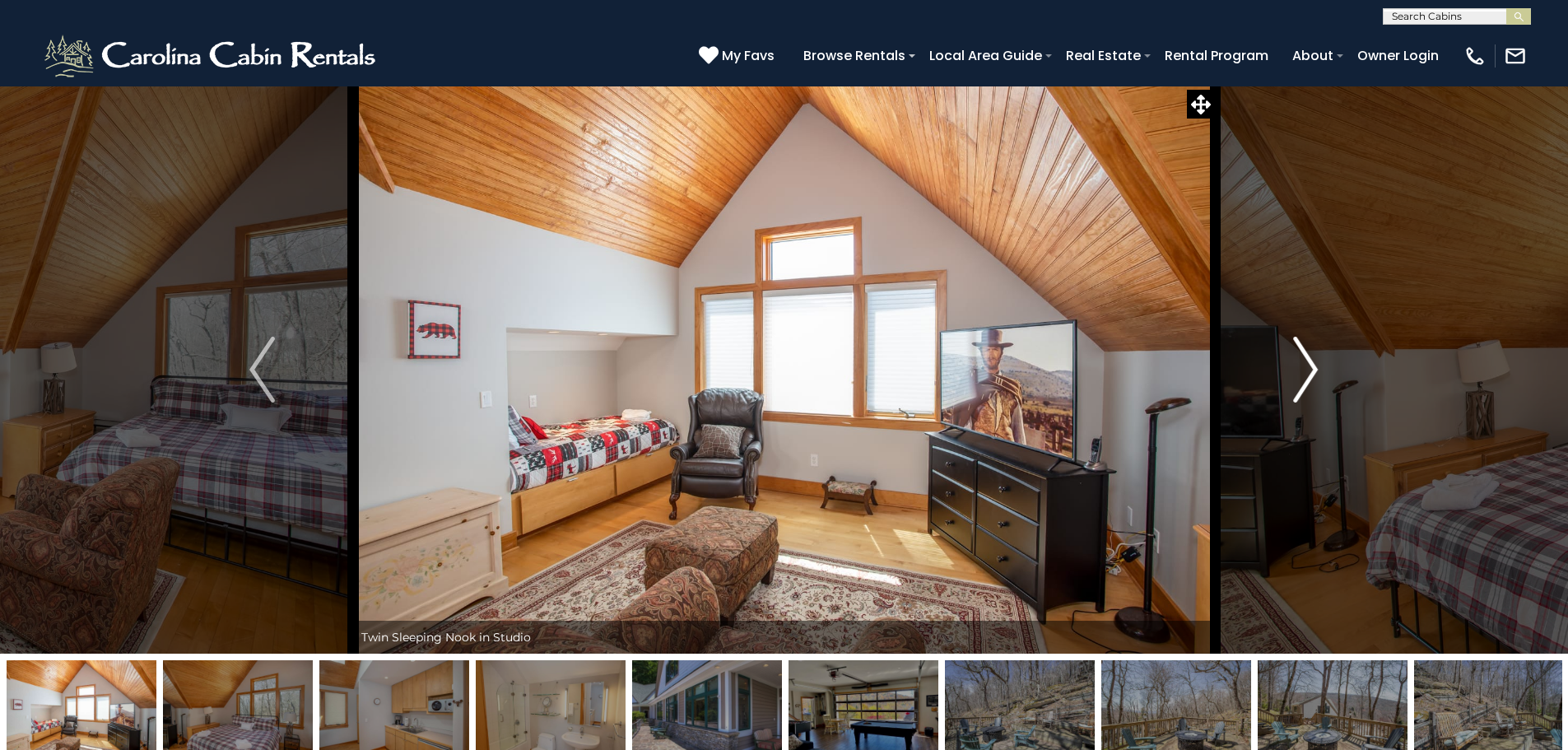
click at [1314, 366] on img "Next" at bounding box center [1305, 369] width 25 height 66
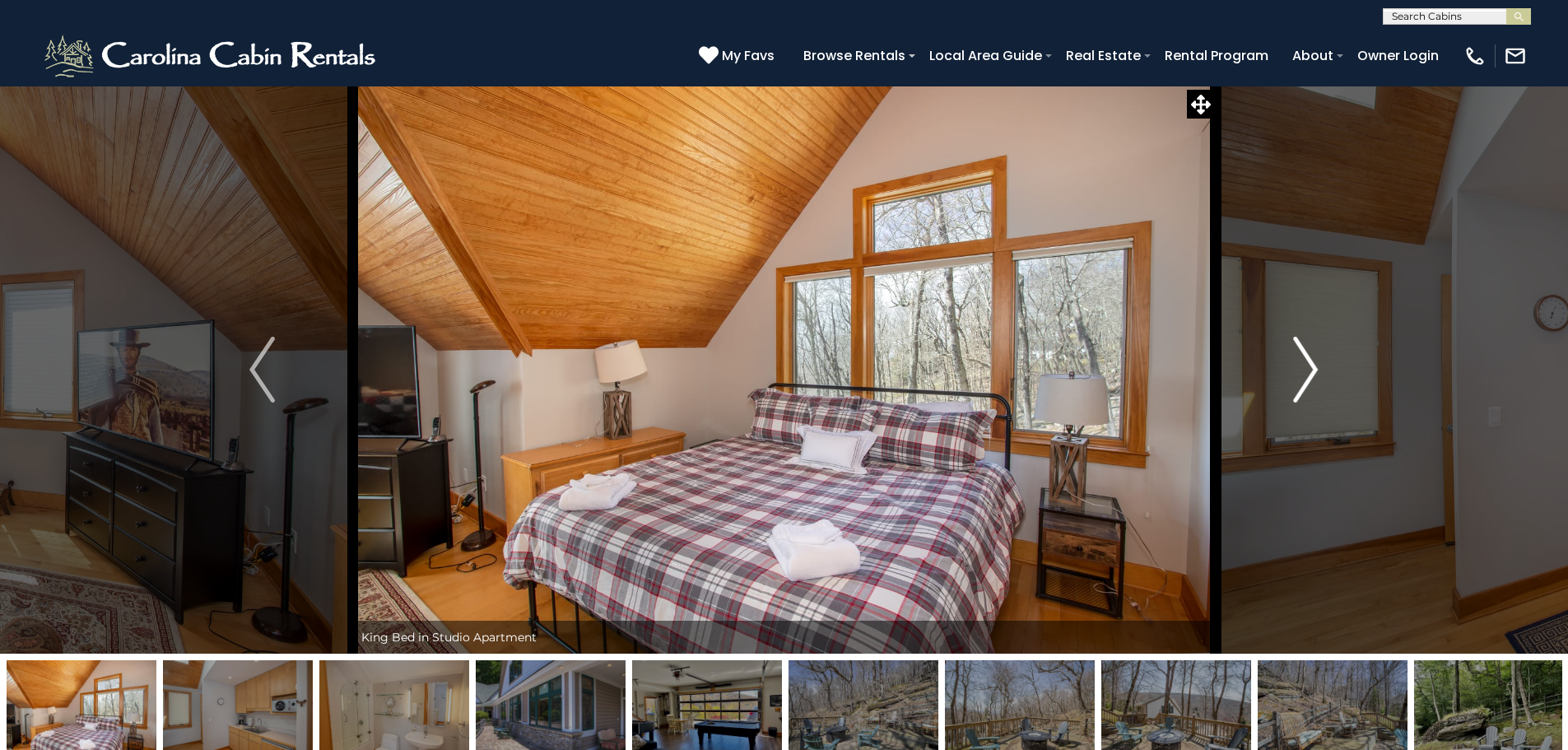
click at [1314, 366] on img "Next" at bounding box center [1305, 369] width 25 height 66
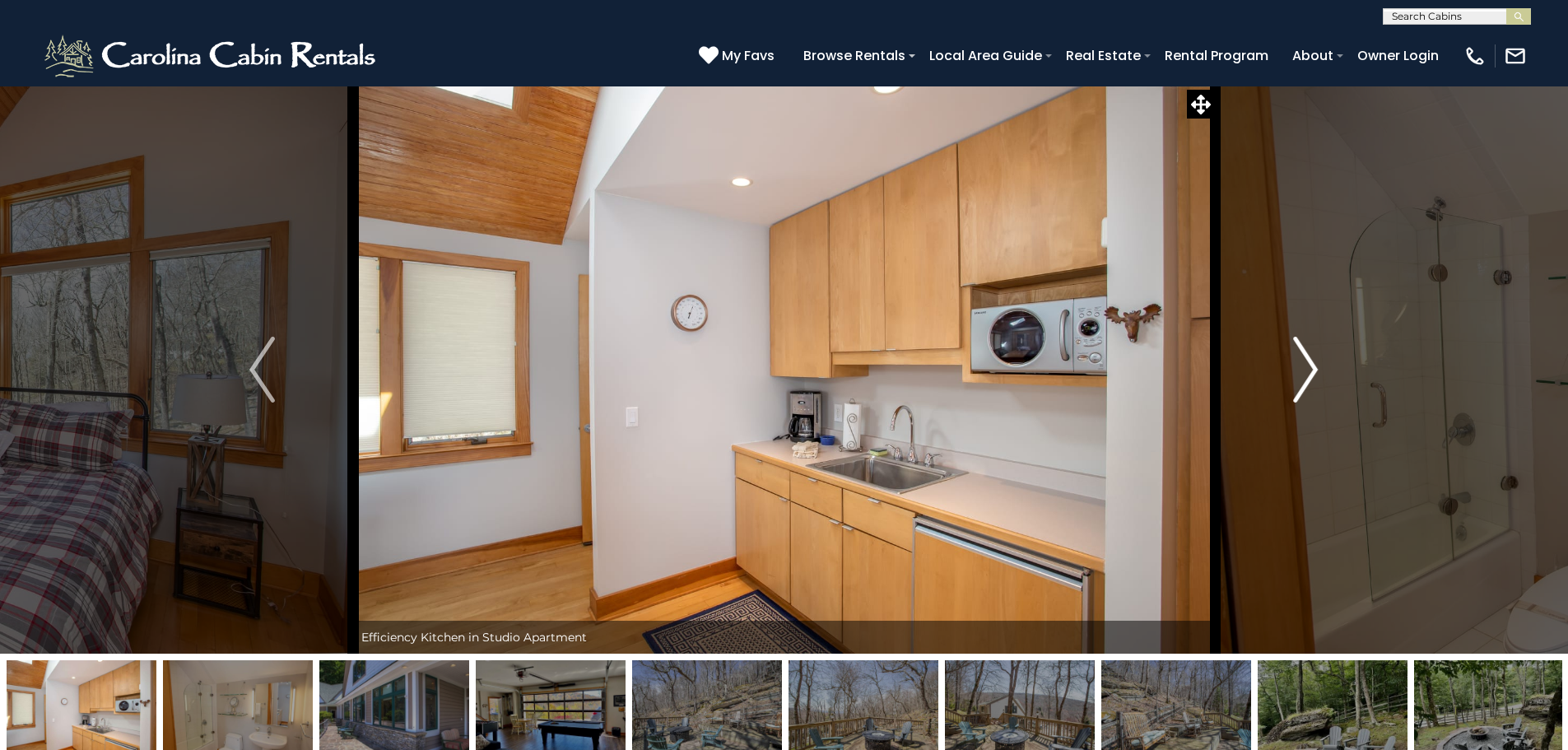
click at [1314, 366] on img "Next" at bounding box center [1305, 369] width 25 height 66
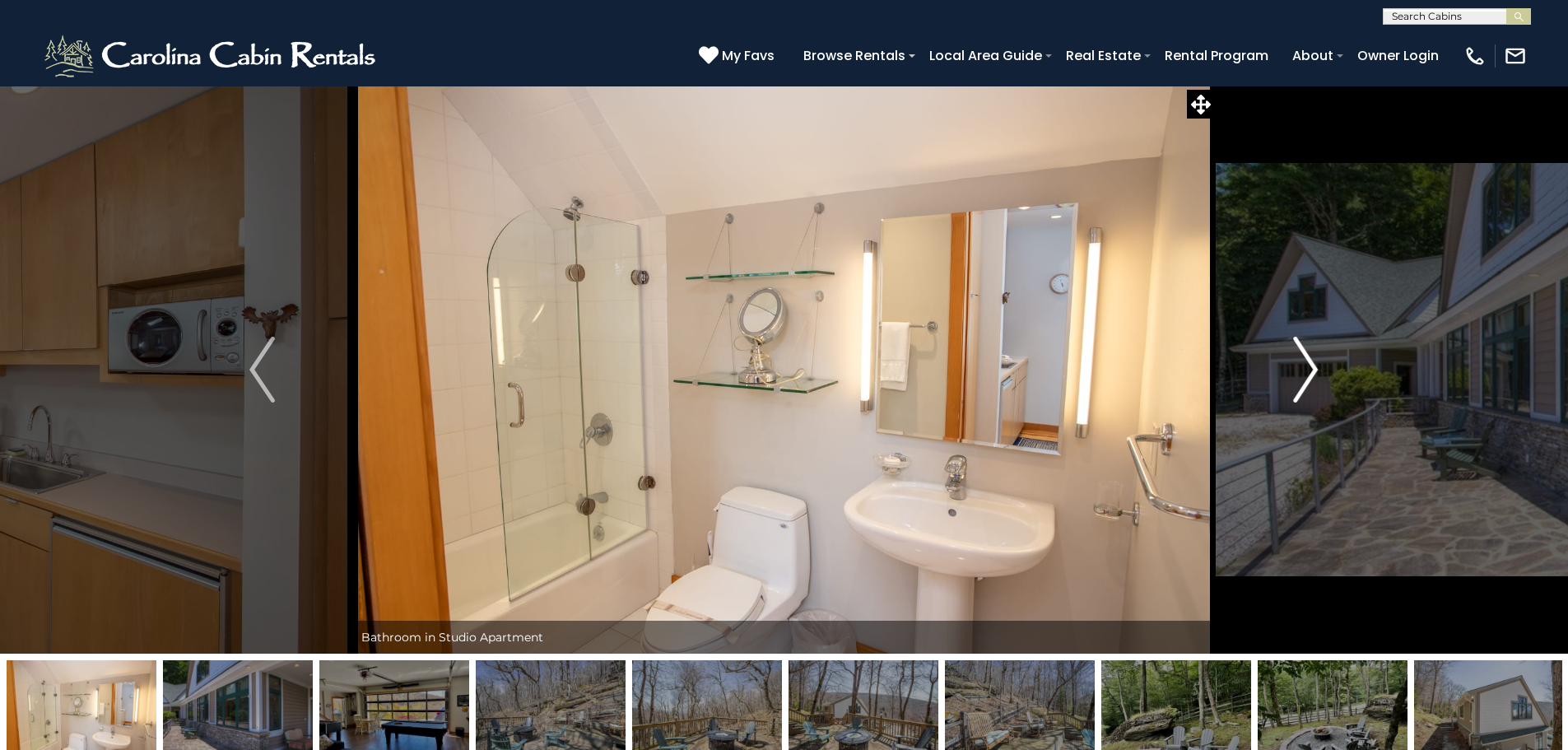
click at [1314, 366] on img "Next" at bounding box center [1305, 369] width 25 height 66
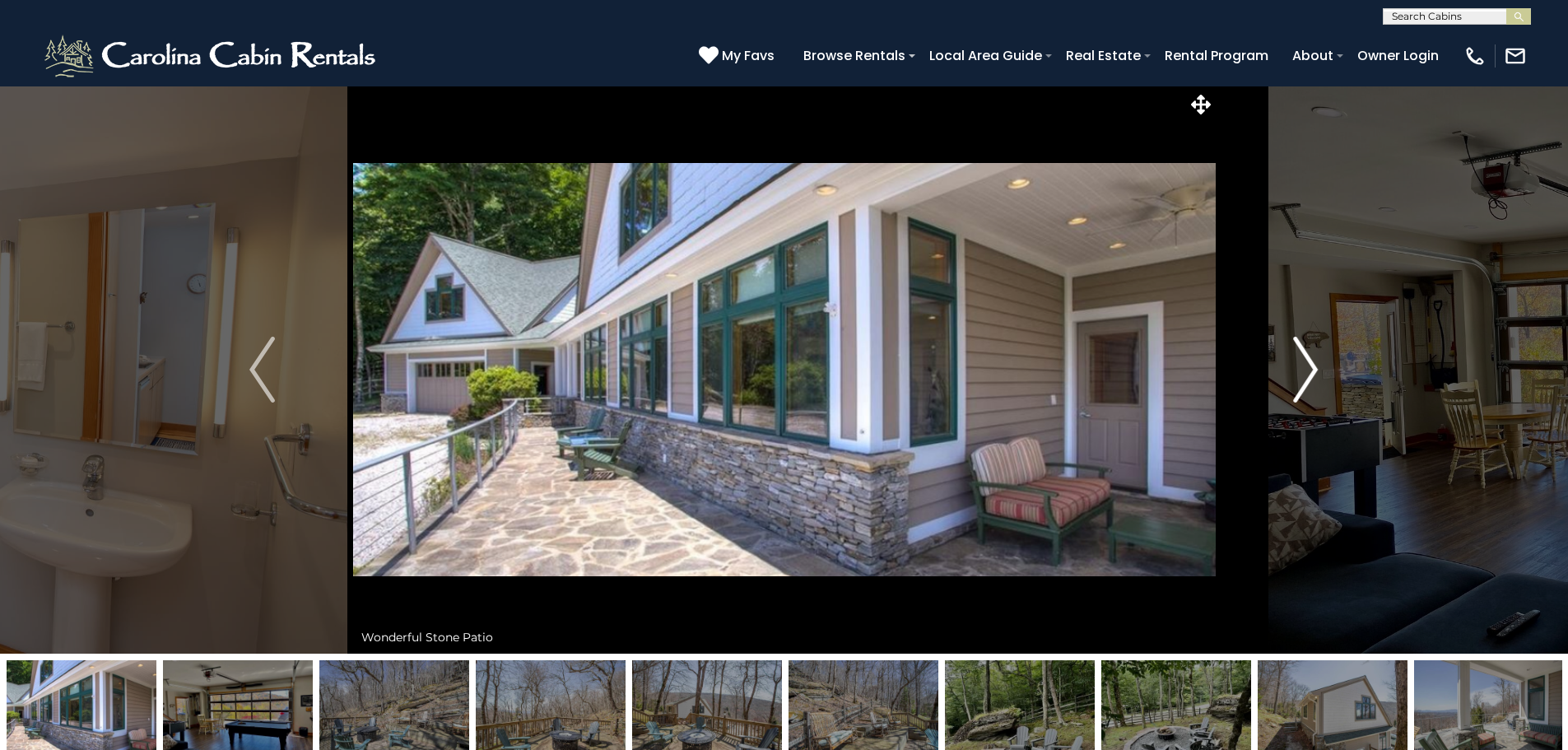
click at [1314, 366] on img "Next" at bounding box center [1305, 369] width 25 height 66
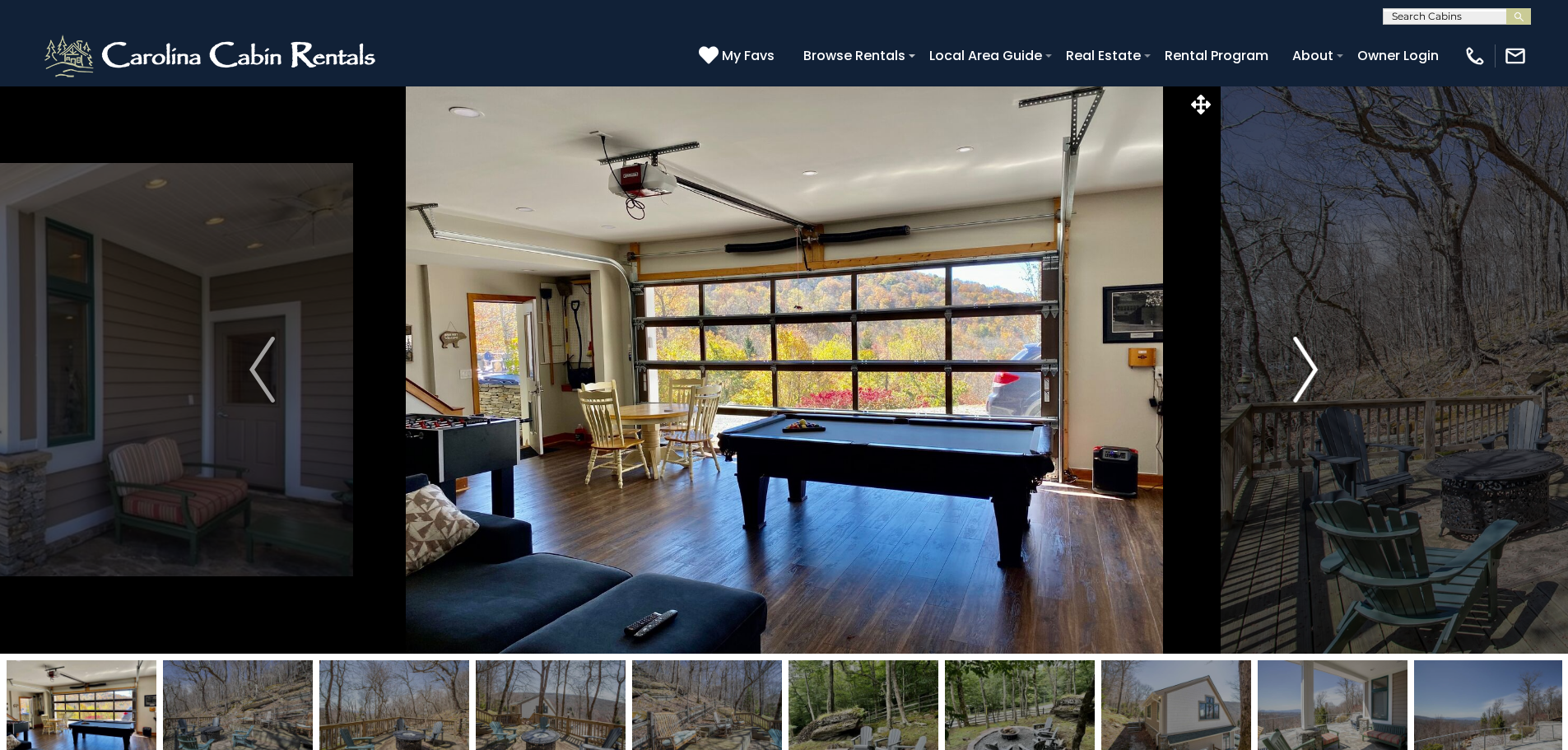
click at [1314, 366] on img "Next" at bounding box center [1305, 369] width 25 height 66
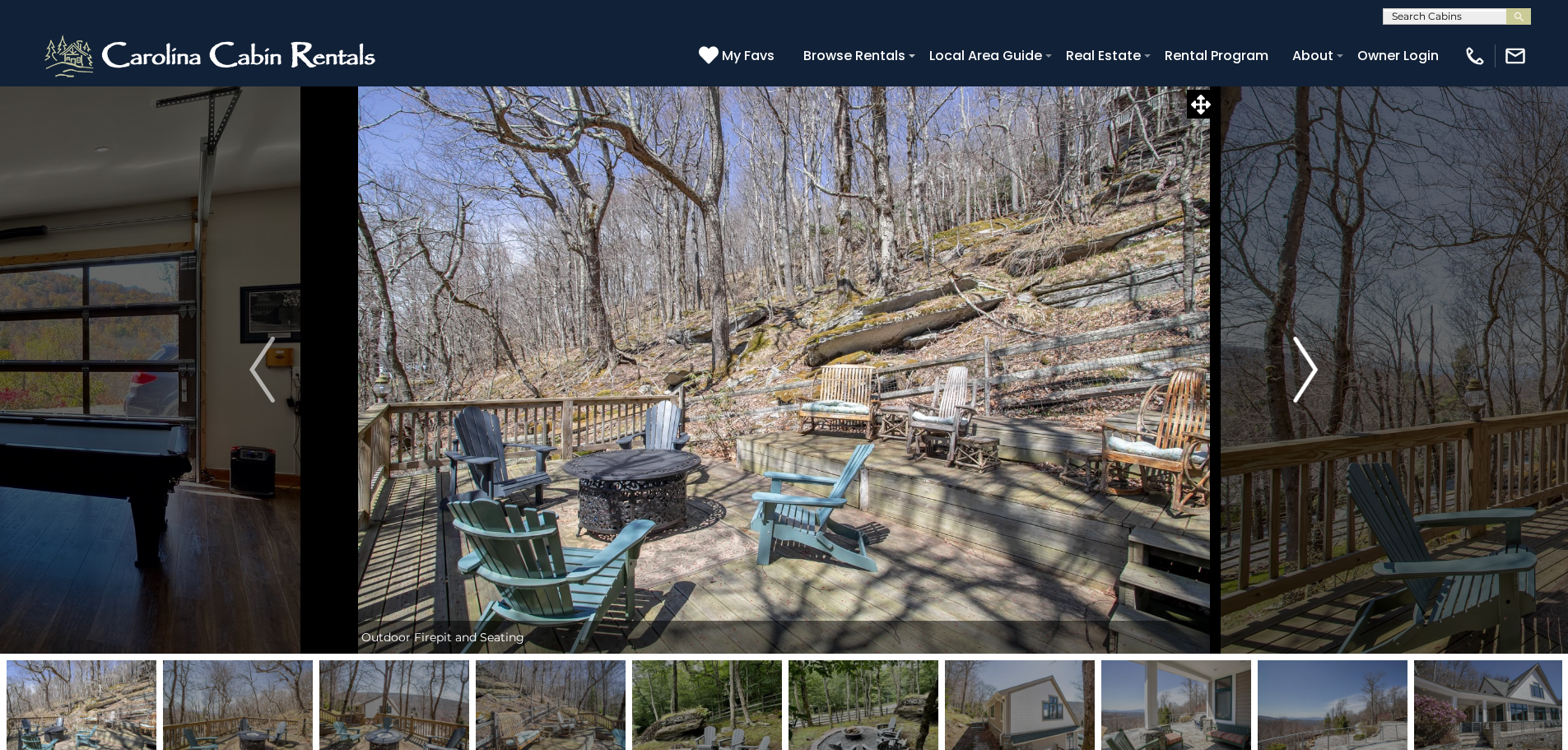
click at [1314, 366] on img "Next" at bounding box center [1305, 369] width 25 height 66
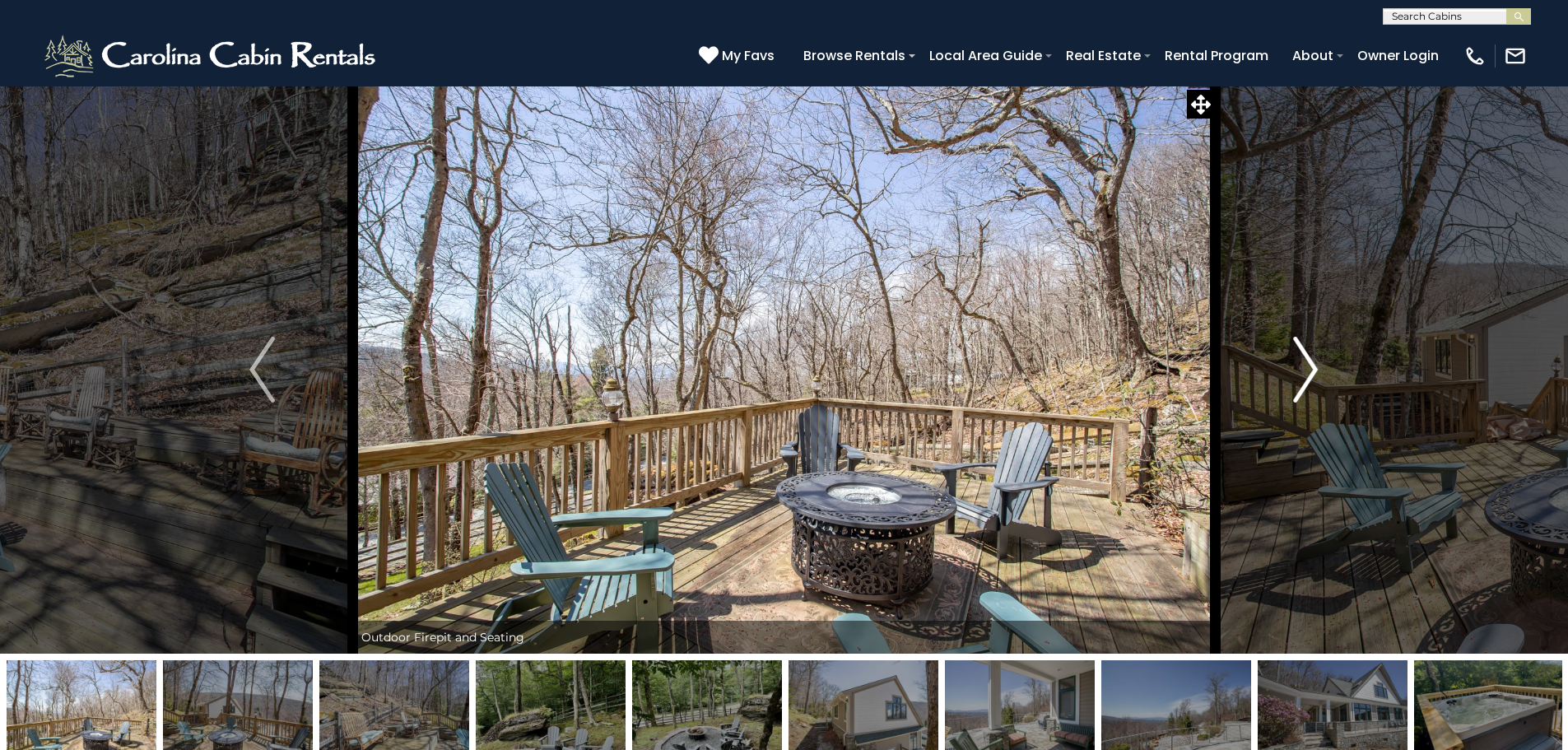
click at [1314, 366] on img "Next" at bounding box center [1305, 369] width 25 height 66
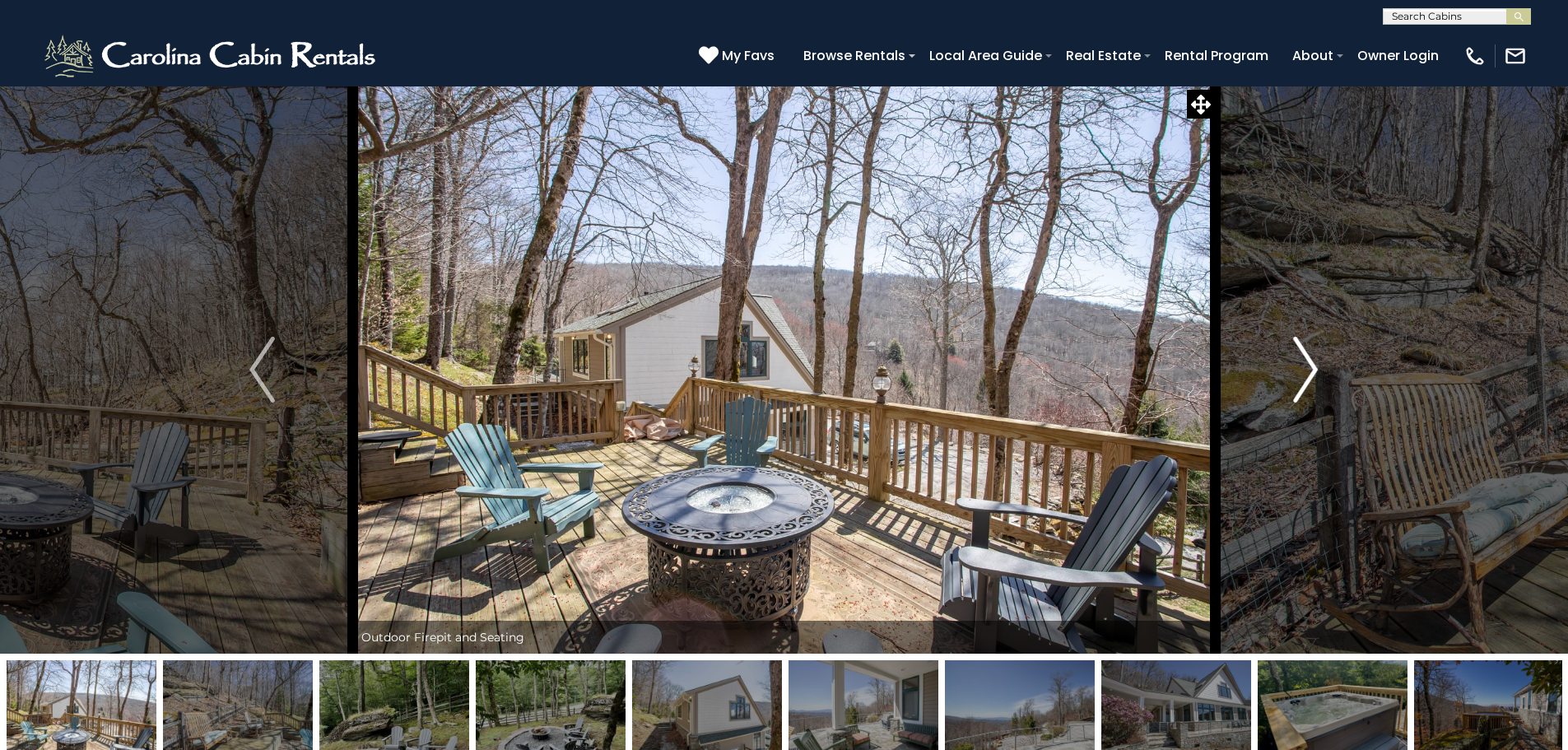
click at [1314, 366] on img "Next" at bounding box center [1305, 369] width 25 height 66
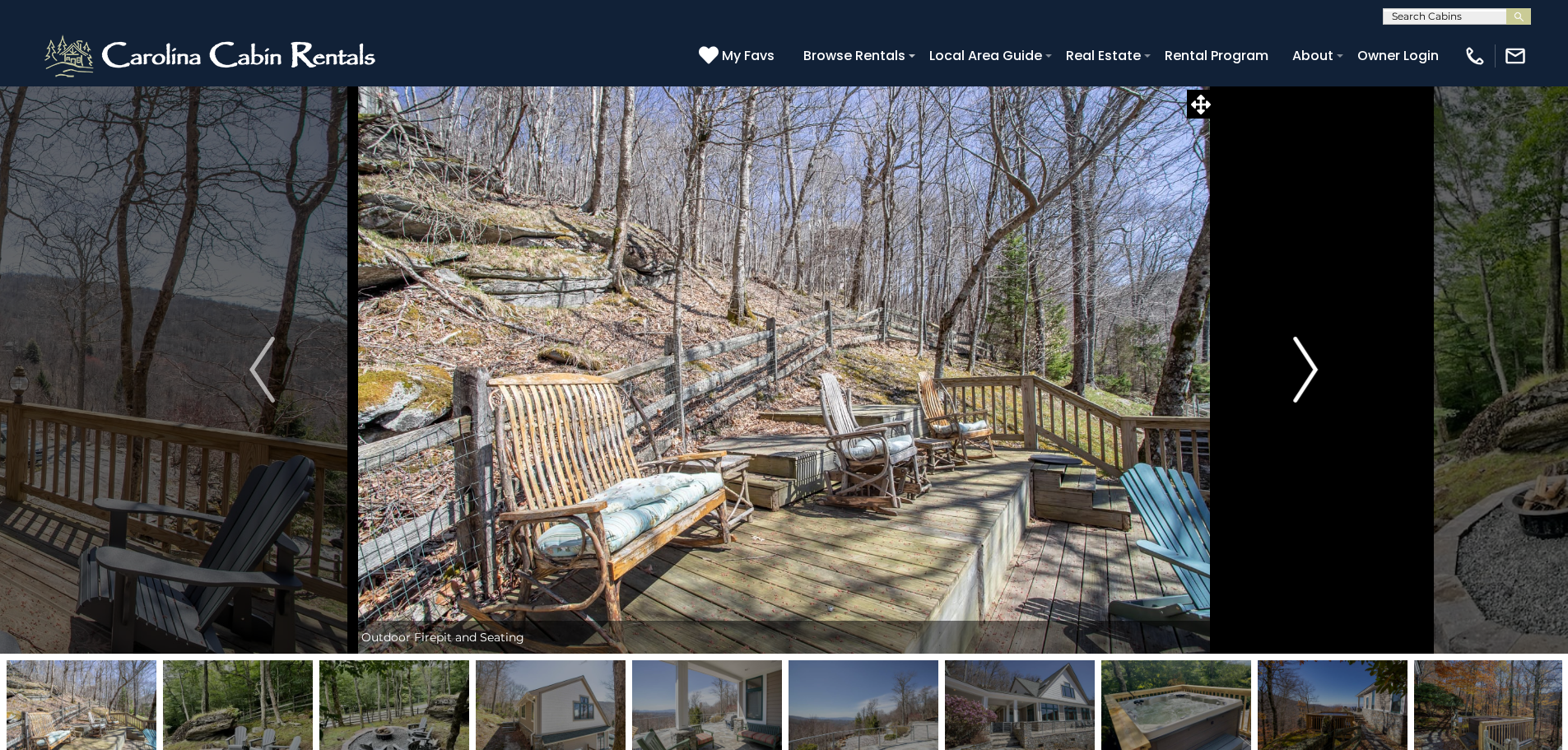
click at [1314, 366] on img "Next" at bounding box center [1305, 369] width 25 height 66
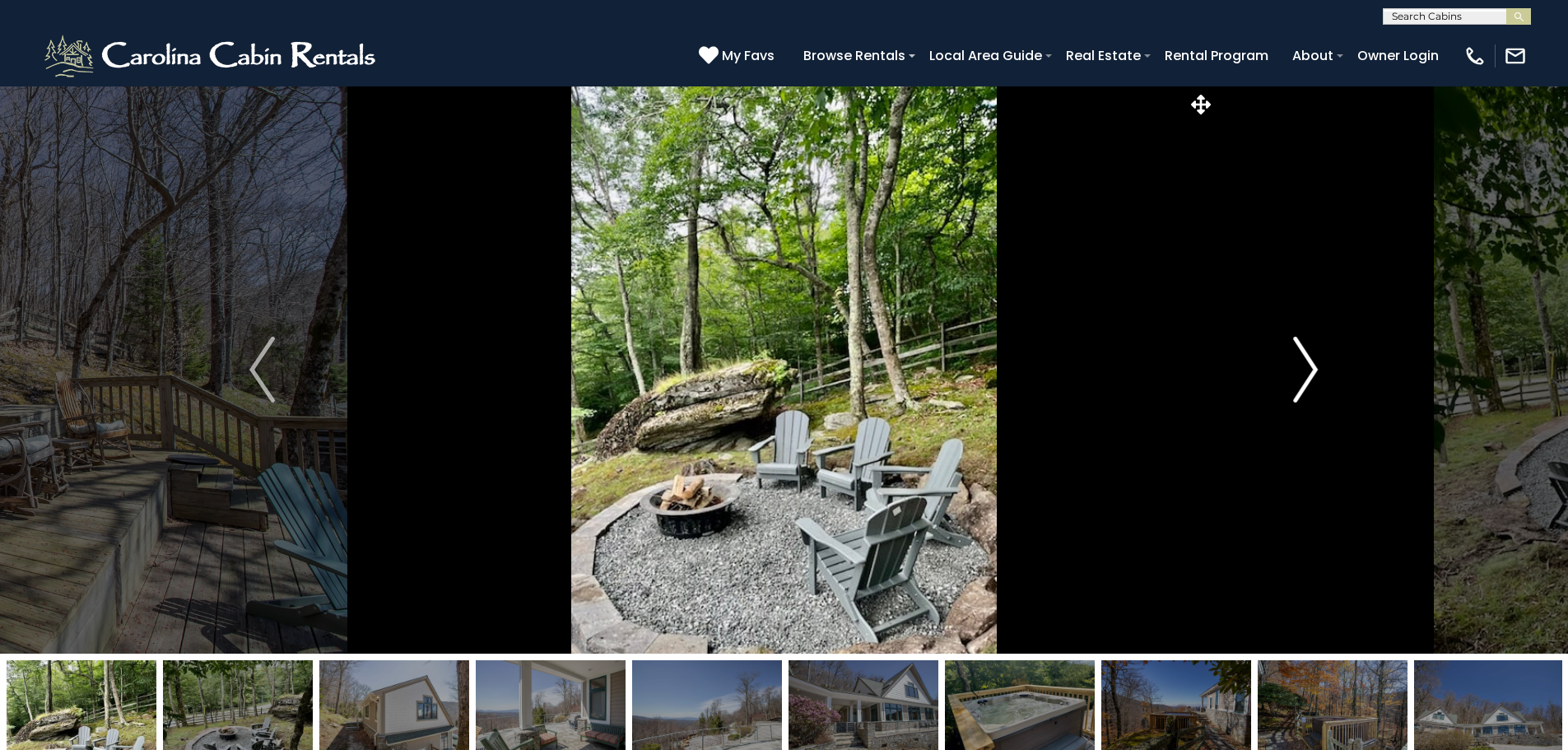
click at [1314, 366] on img "Next" at bounding box center [1305, 369] width 25 height 66
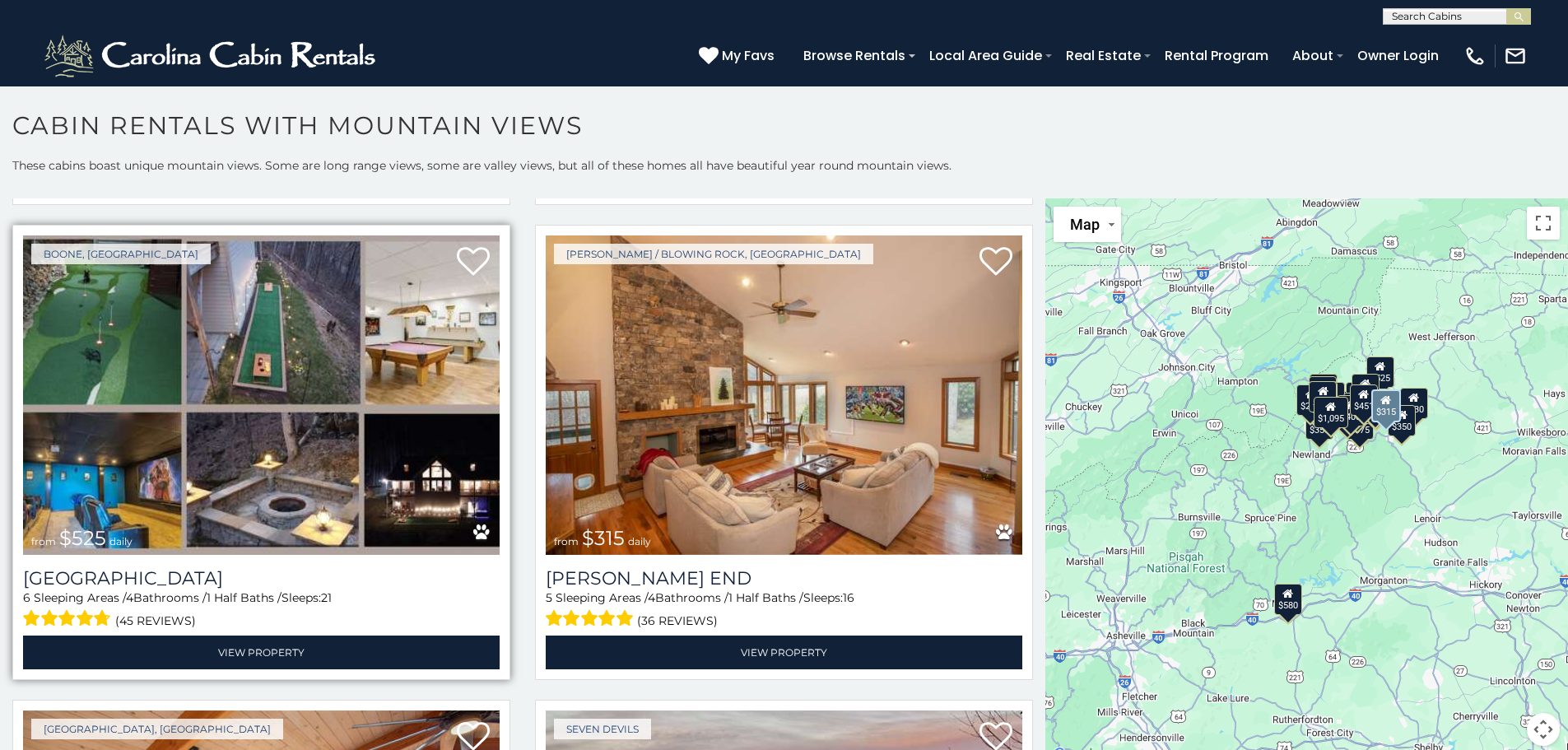
scroll to position [2387, 0]
